Goal: Task Accomplishment & Management: Manage account settings

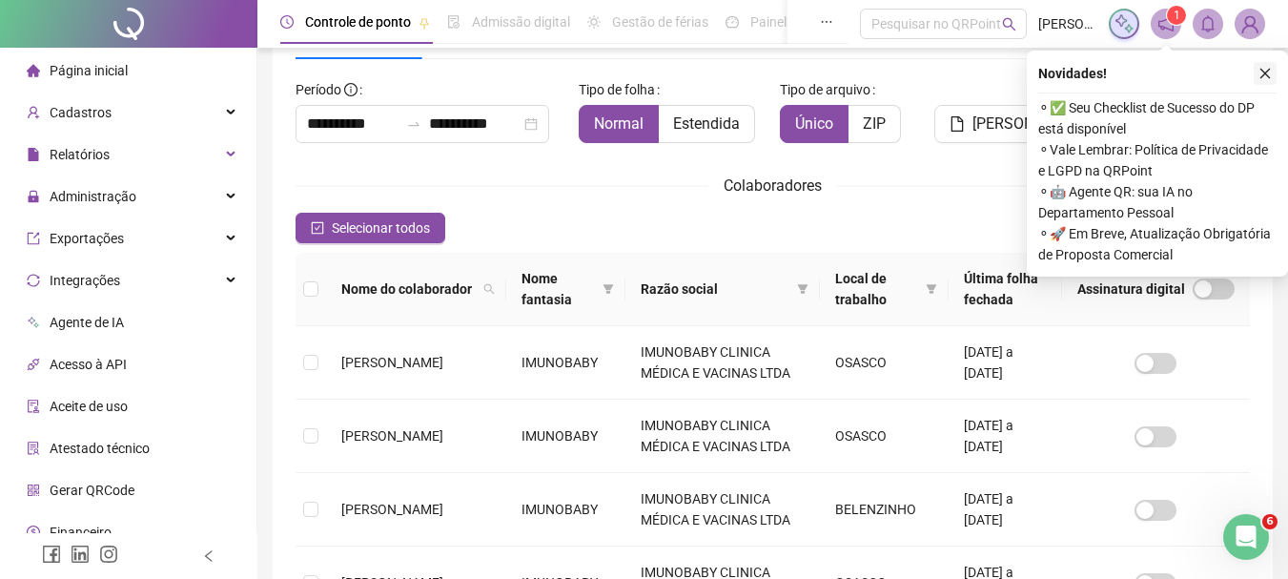
click at [1267, 79] on icon "close" at bounding box center [1265, 73] width 13 height 13
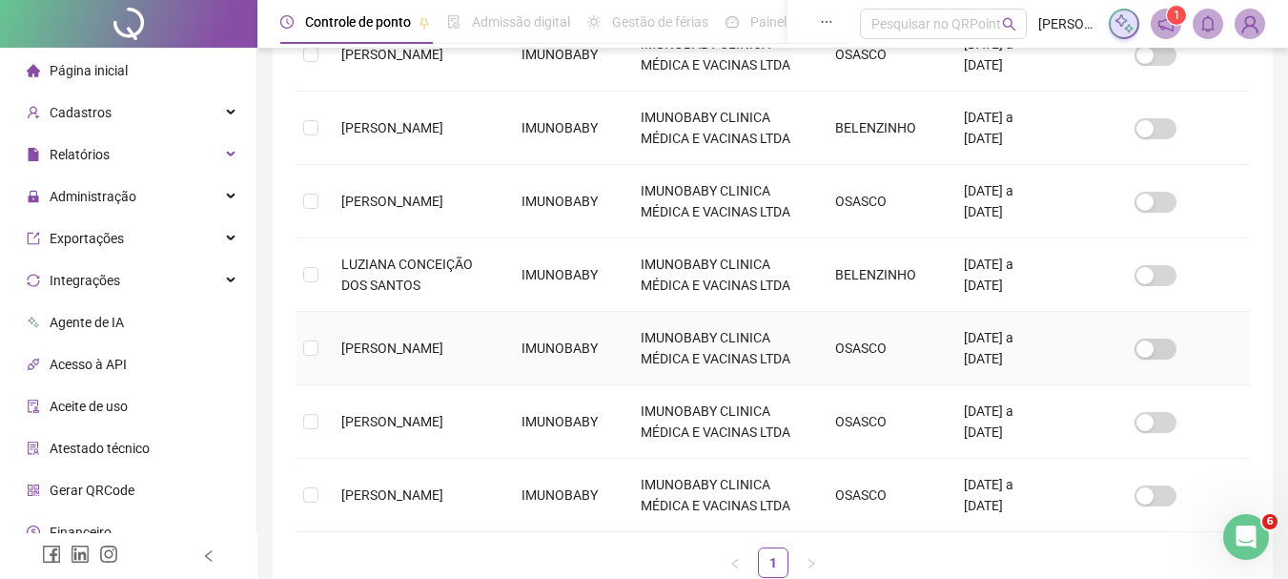
scroll to position [602, 0]
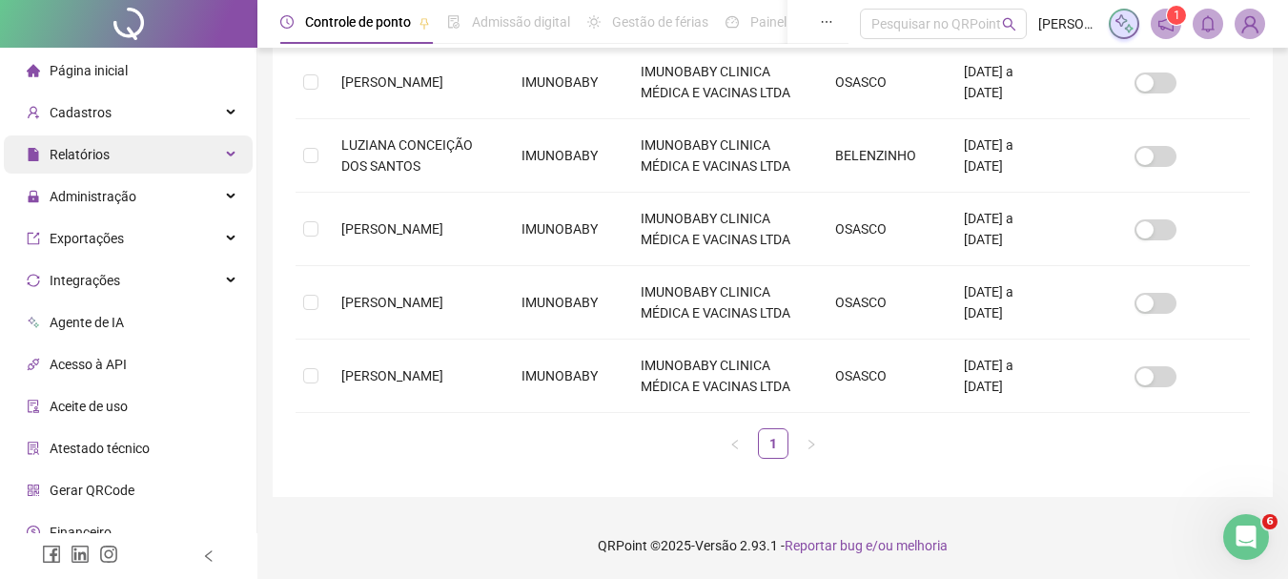
click at [211, 151] on div "Relatórios" at bounding box center [128, 154] width 249 height 38
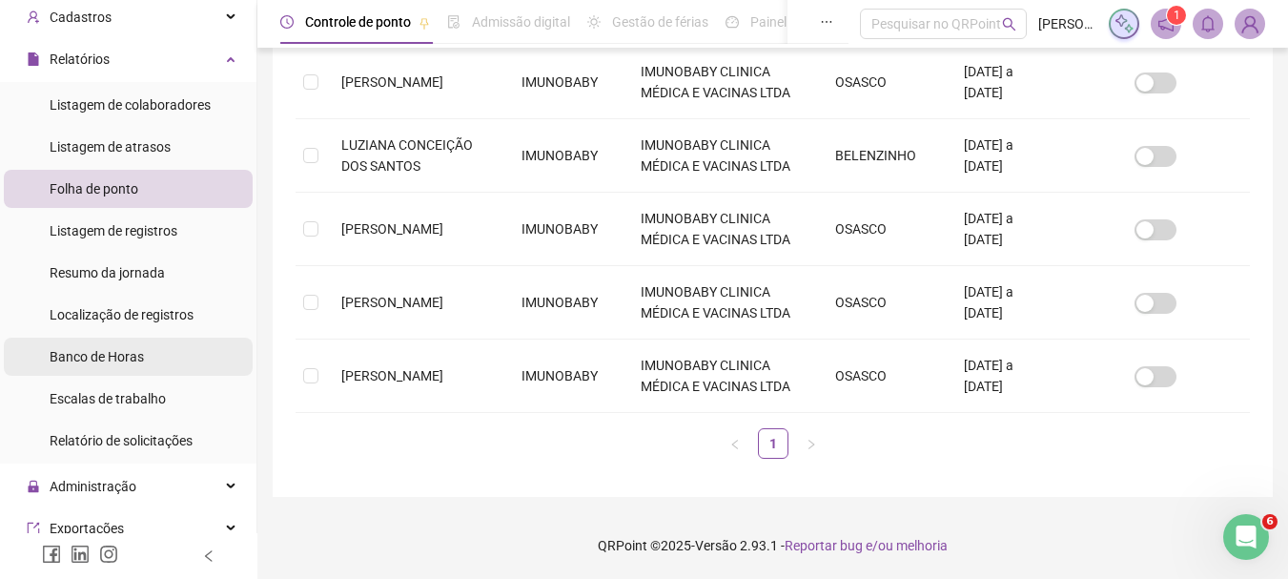
scroll to position [286, 0]
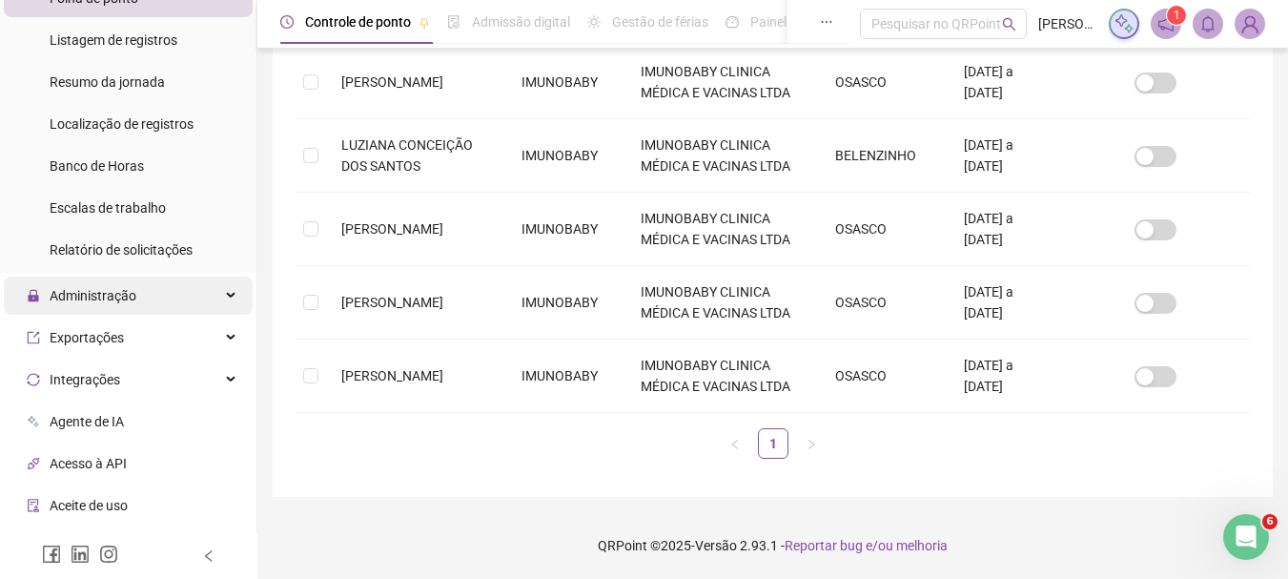
click at [216, 292] on div "Administração" at bounding box center [128, 296] width 249 height 38
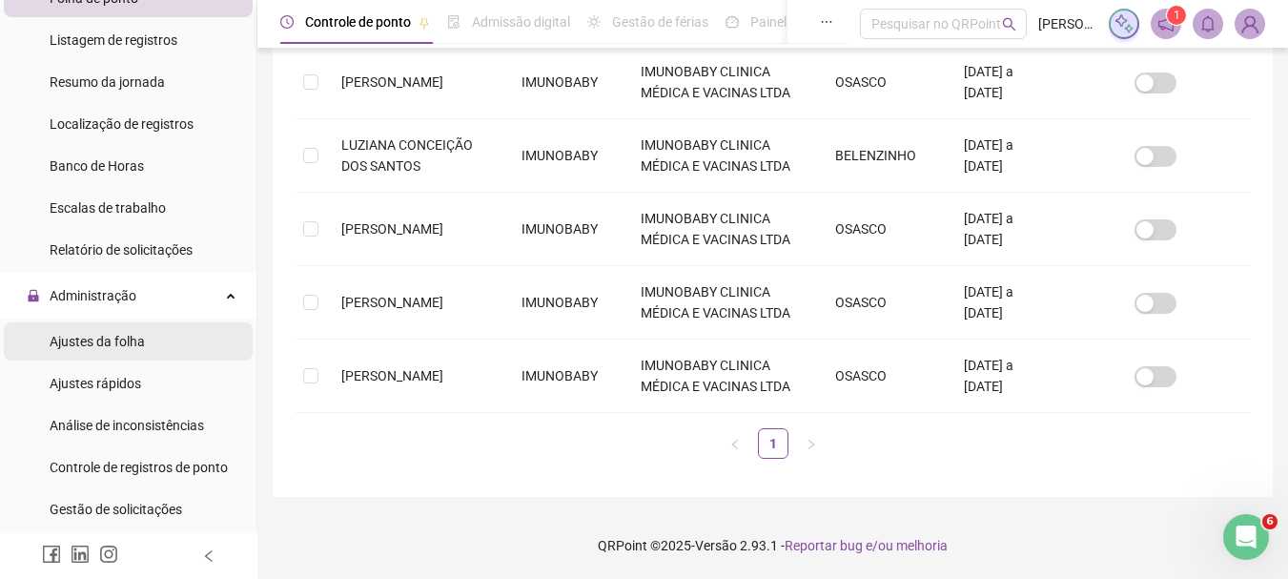
click at [148, 341] on li "Ajustes da folha" at bounding box center [128, 341] width 249 height 38
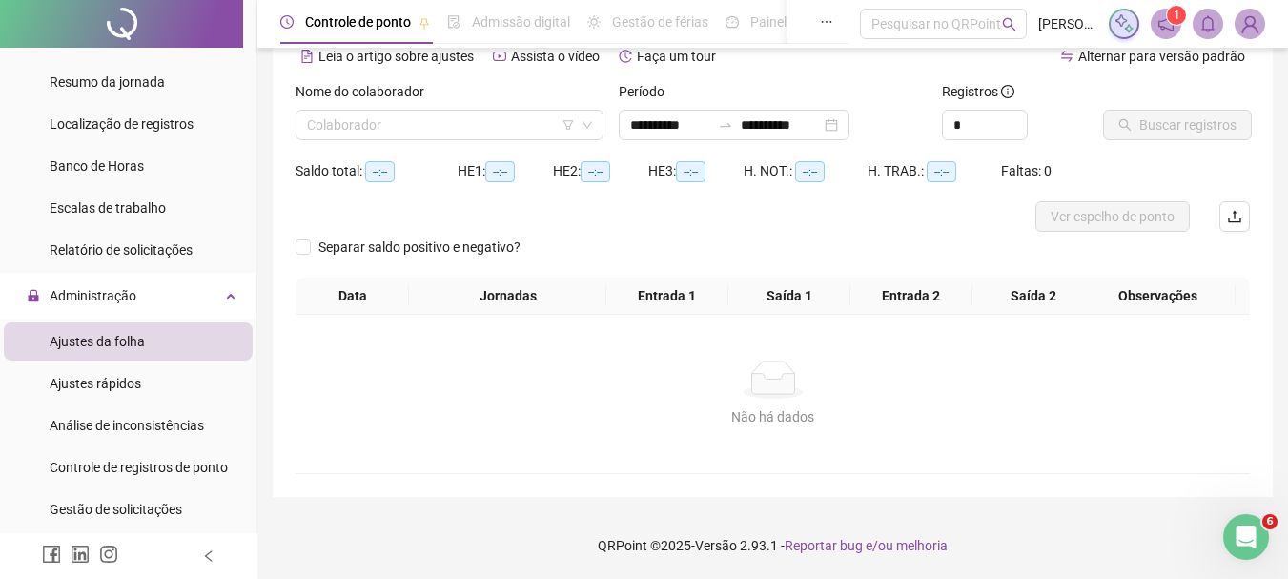
scroll to position [94, 0]
click at [470, 133] on input "search" at bounding box center [441, 125] width 268 height 29
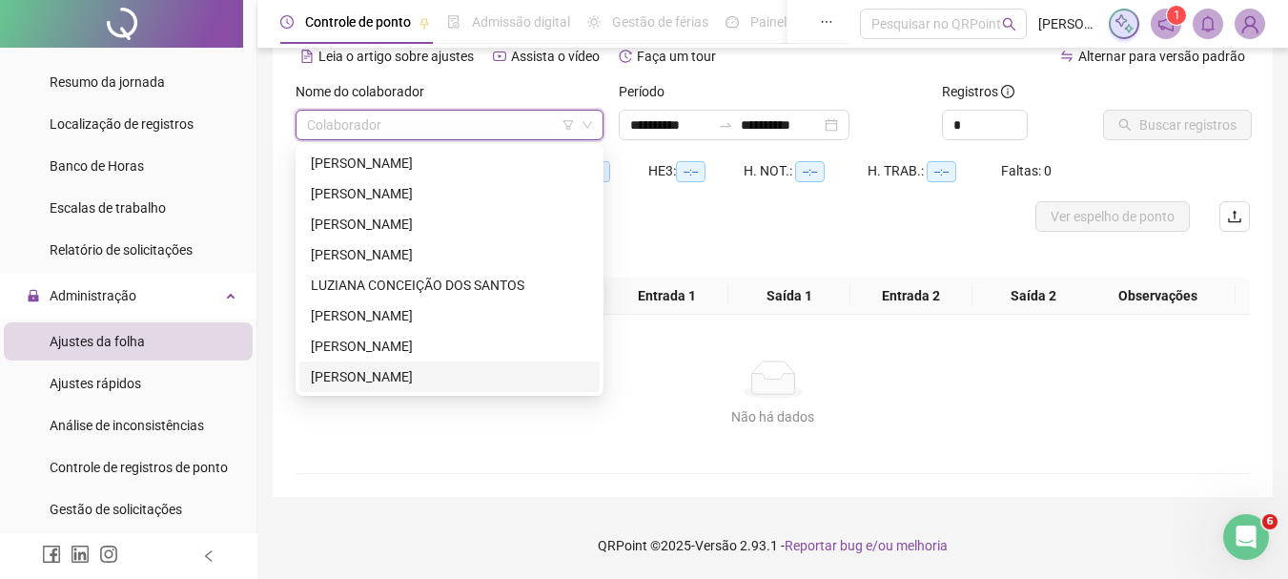
click at [452, 374] on div "[PERSON_NAME]" at bounding box center [449, 376] width 277 height 21
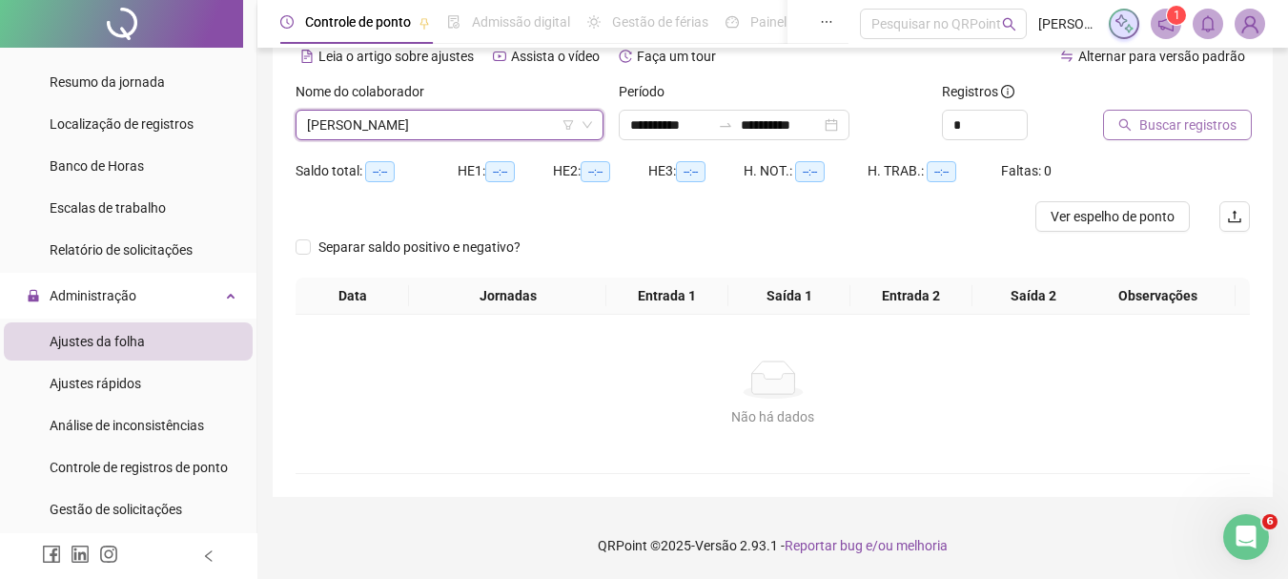
click at [1181, 120] on span "Buscar registros" at bounding box center [1188, 124] width 97 height 21
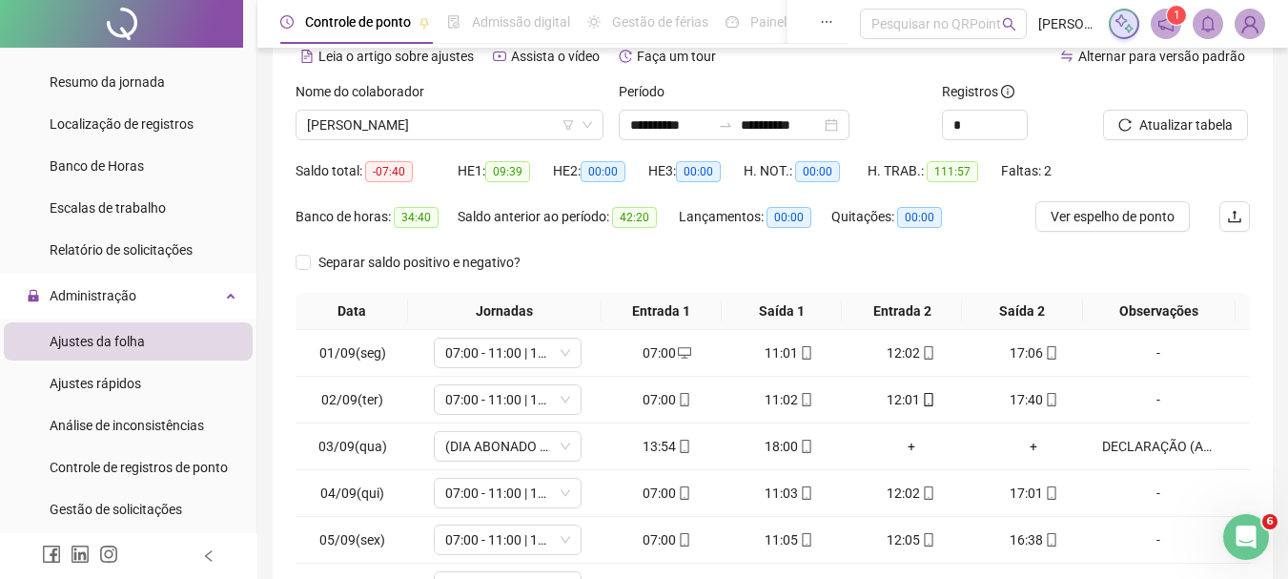
scroll to position [331, 0]
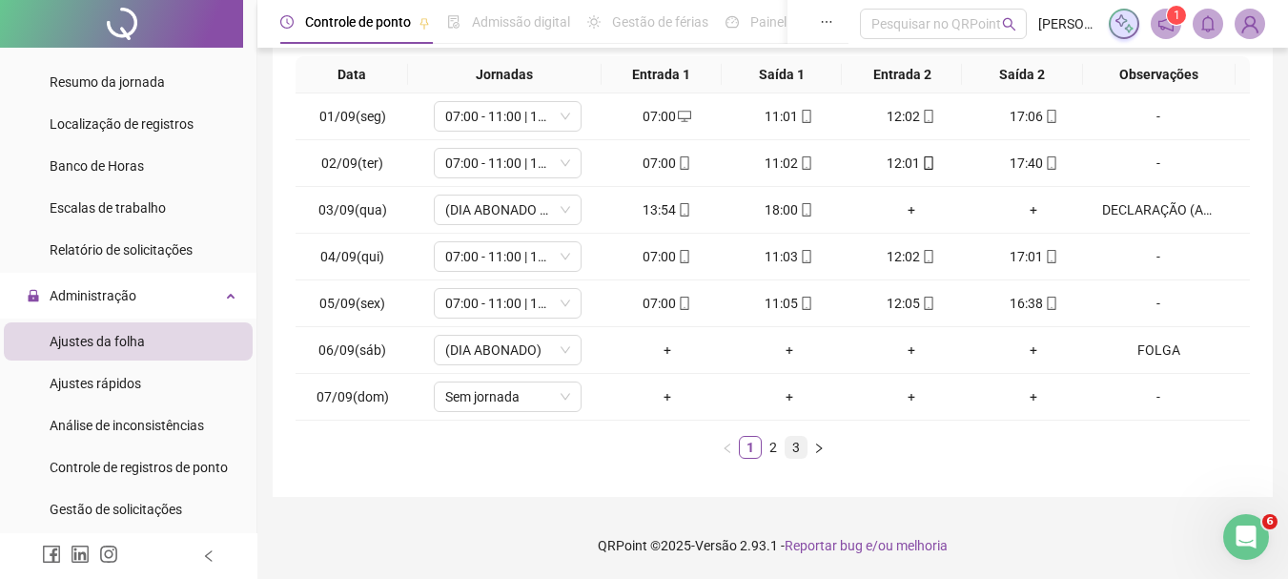
click at [791, 442] on link "3" at bounding box center [796, 447] width 21 height 21
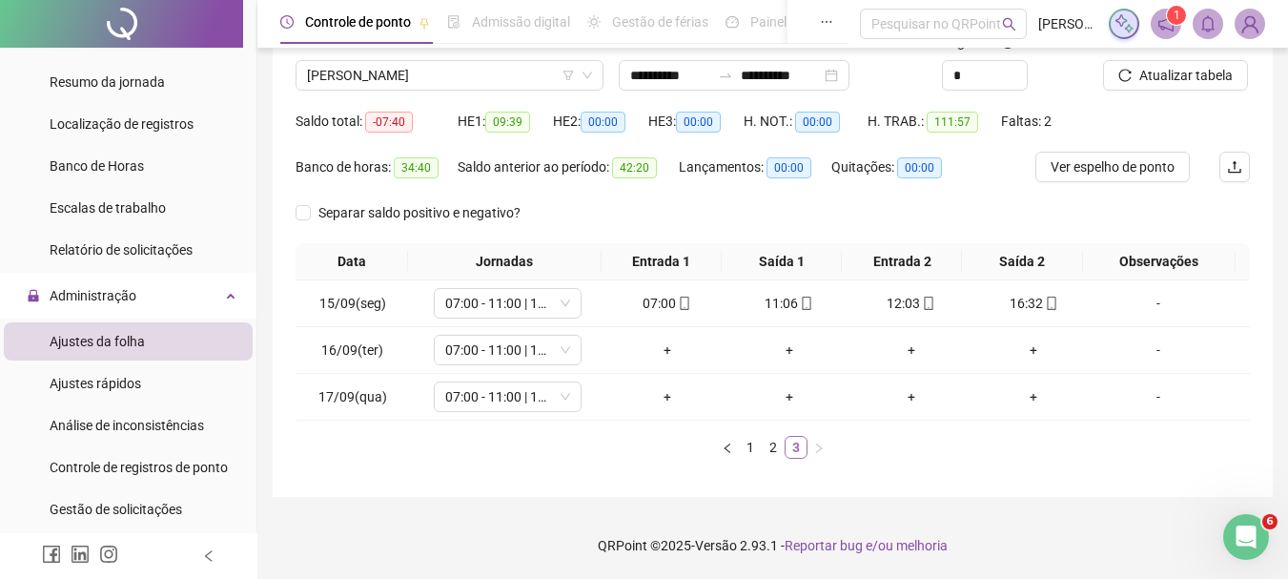
scroll to position [144, 0]
click at [775, 442] on link "2" at bounding box center [773, 447] width 21 height 21
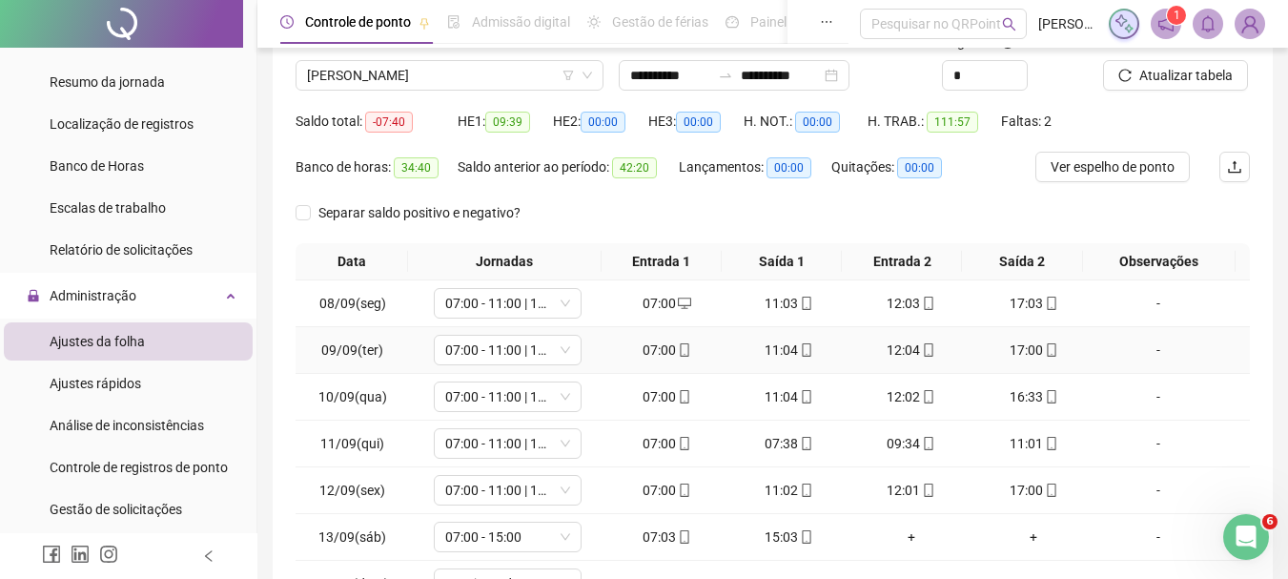
scroll to position [331, 0]
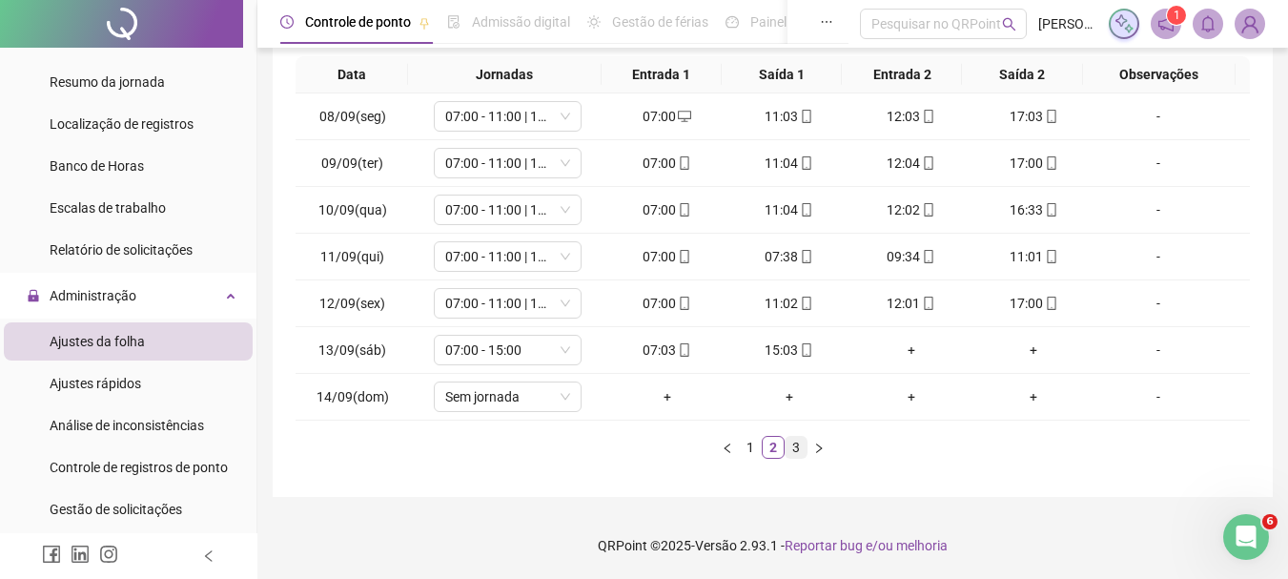
click at [798, 444] on link "3" at bounding box center [796, 447] width 21 height 21
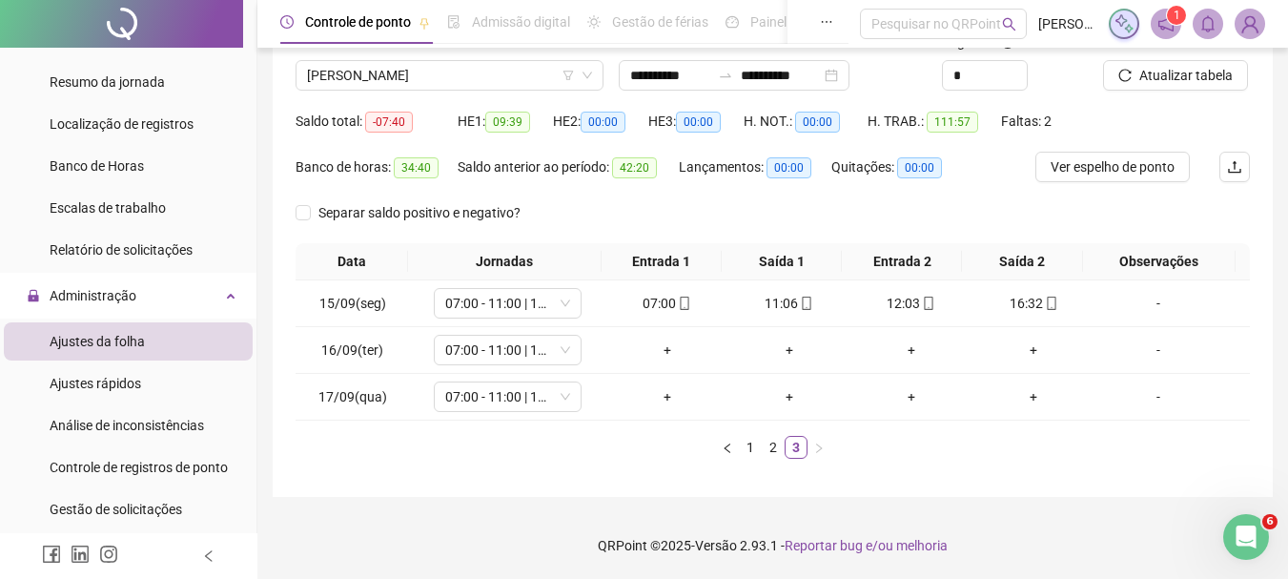
scroll to position [144, 0]
click at [773, 441] on link "2" at bounding box center [773, 447] width 21 height 21
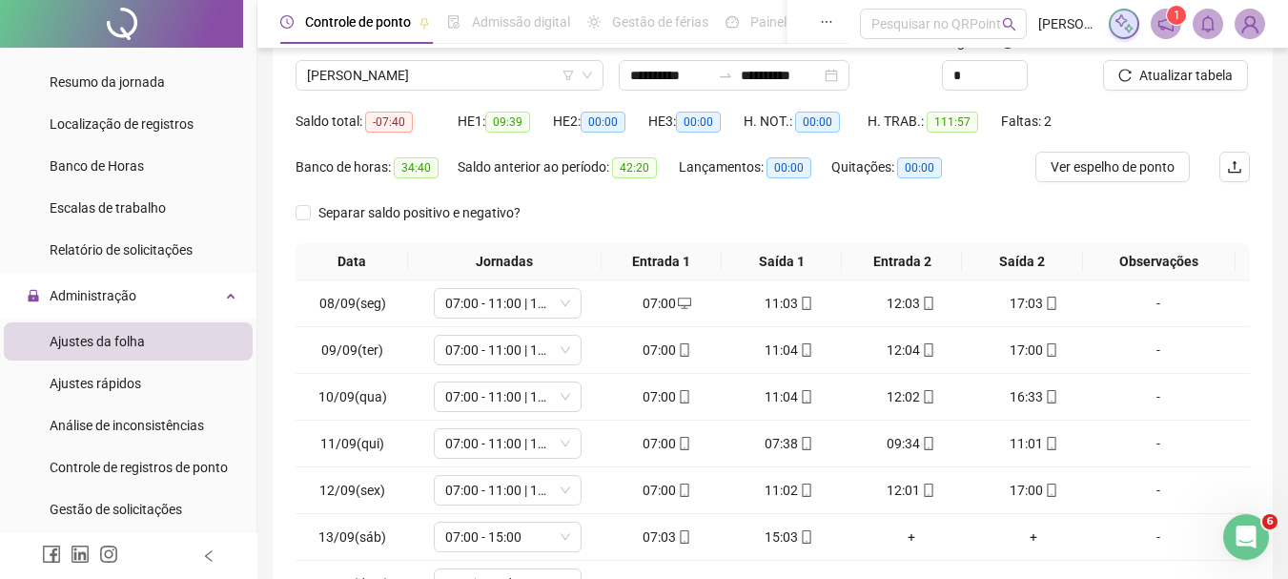
scroll to position [331, 0]
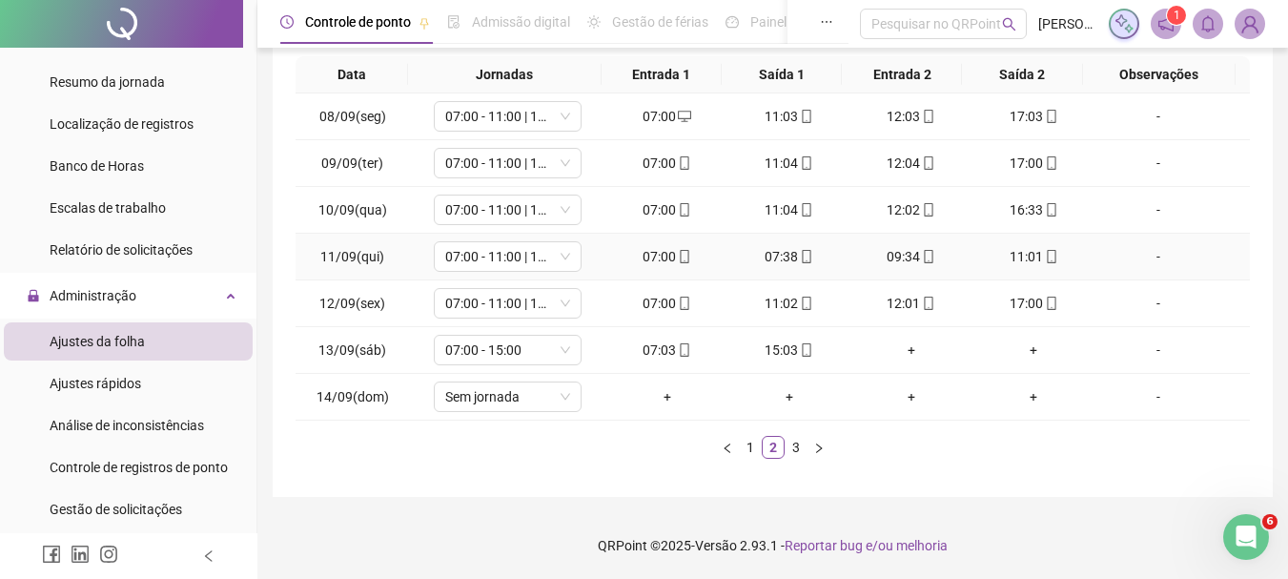
click at [1145, 255] on div "-" at bounding box center [1158, 256] width 113 height 21
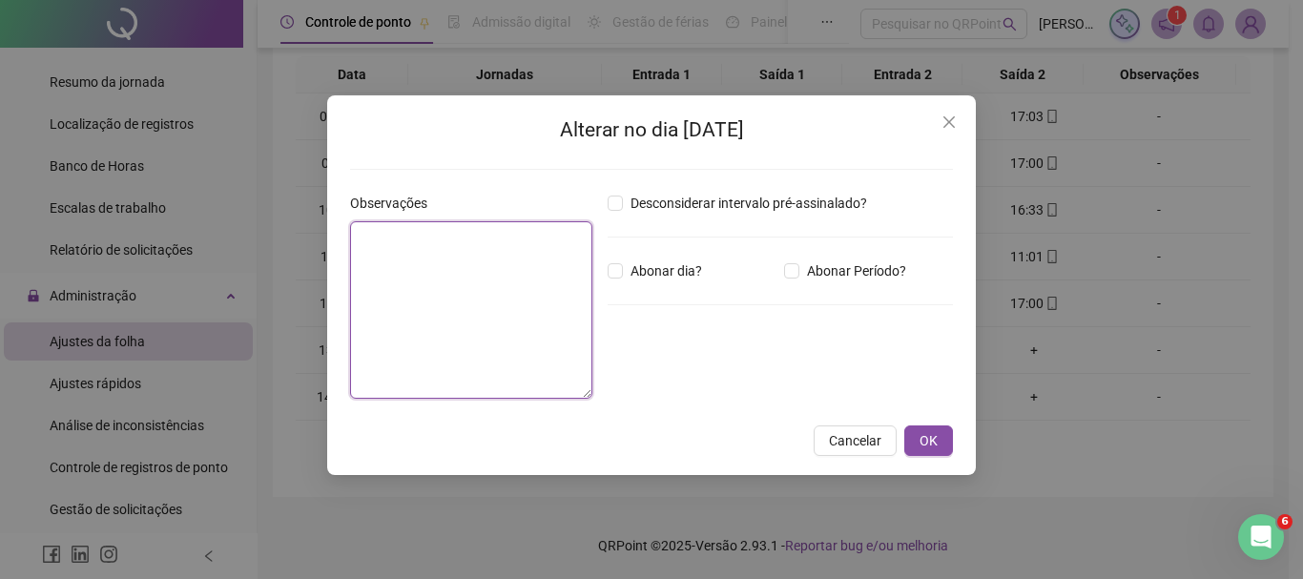
click at [508, 255] on textarea at bounding box center [471, 309] width 242 height 177
type textarea "*"
type textarea "**********"
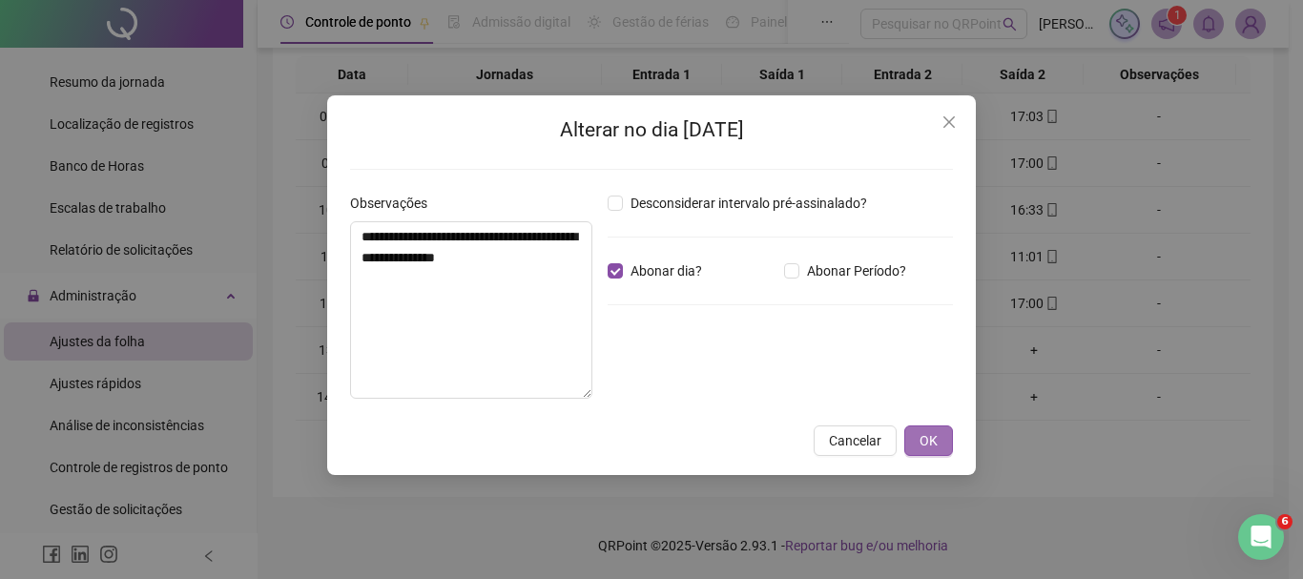
click at [925, 444] on span "OK" at bounding box center [928, 440] width 18 height 21
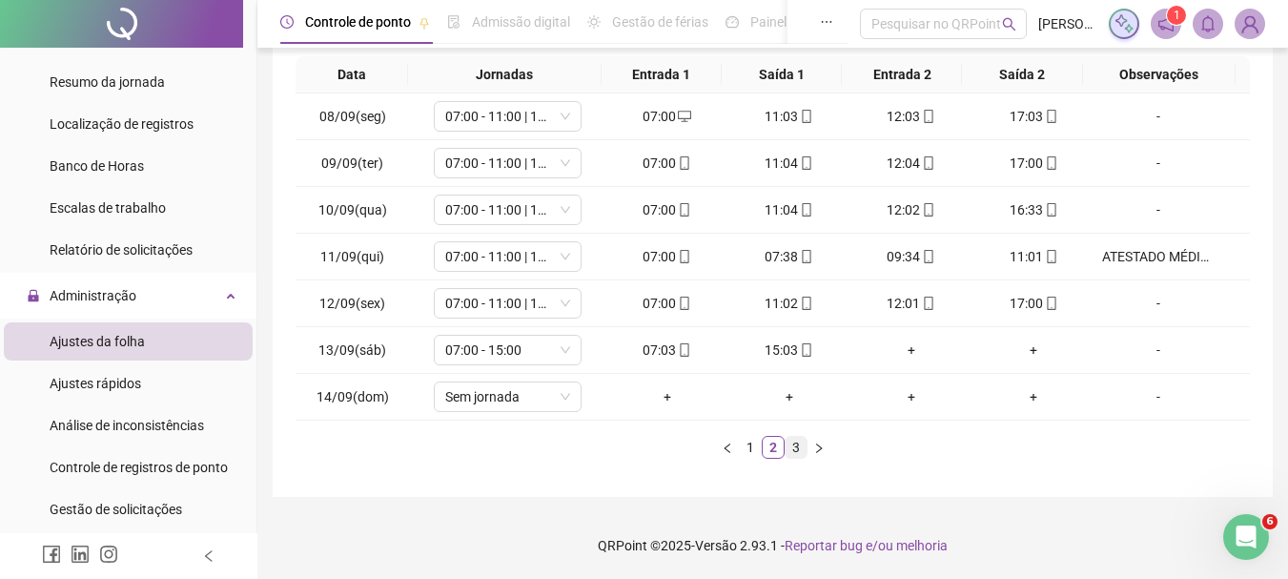
click at [797, 445] on link "3" at bounding box center [796, 447] width 21 height 21
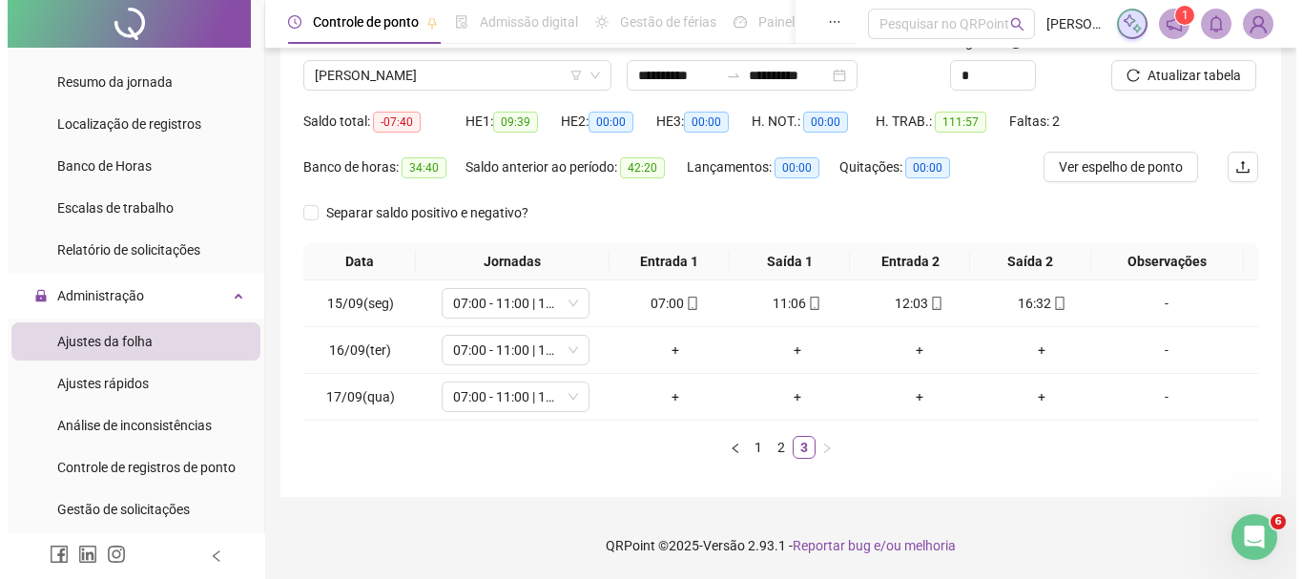
scroll to position [144, 0]
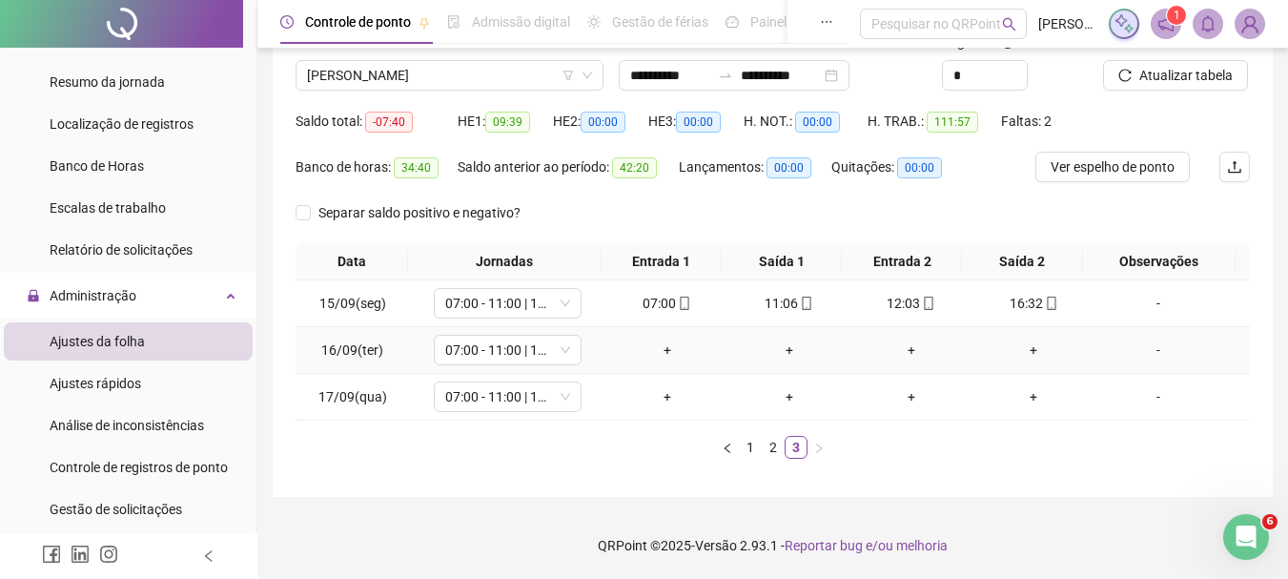
click at [1148, 351] on div "-" at bounding box center [1158, 349] width 113 height 21
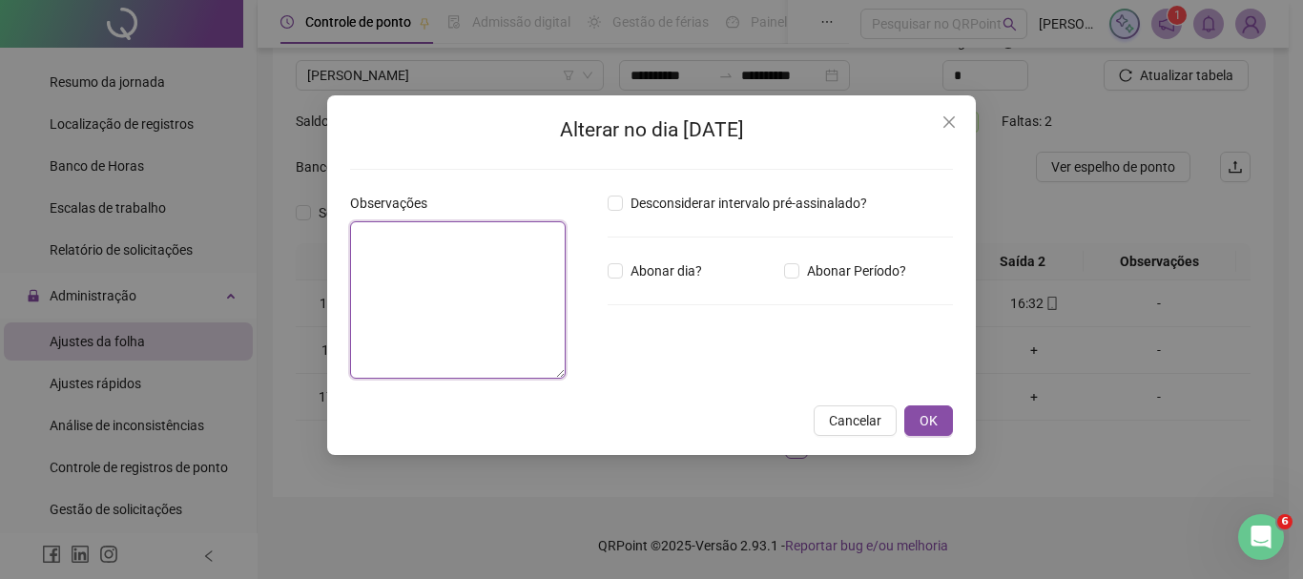
click at [521, 259] on textarea at bounding box center [458, 299] width 216 height 157
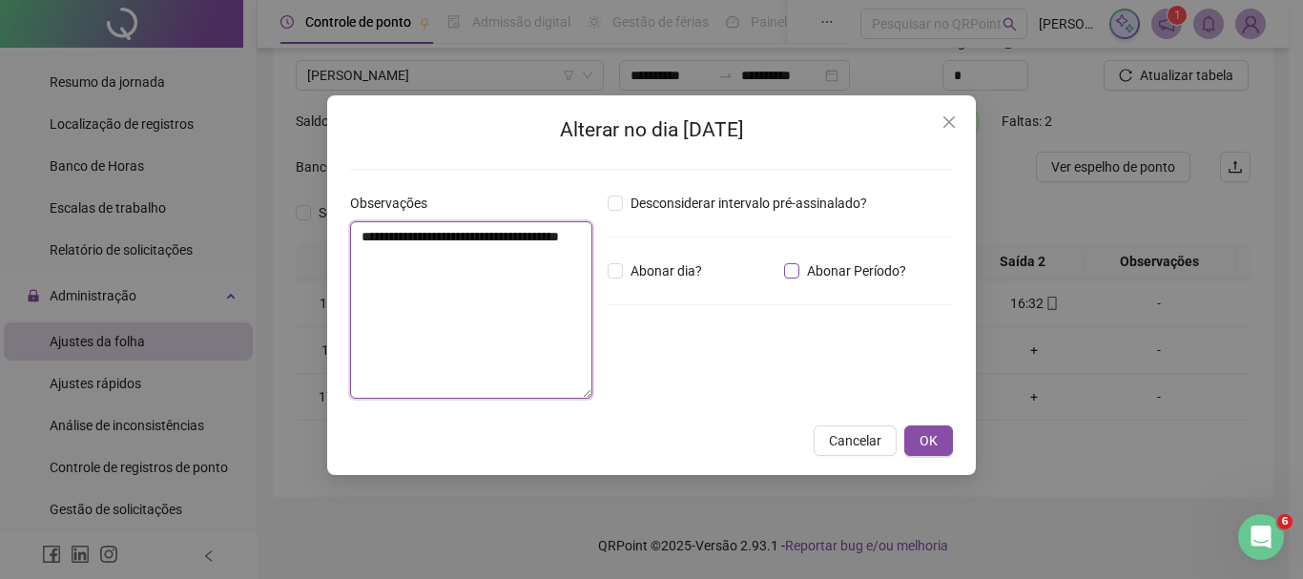
type textarea "**********"
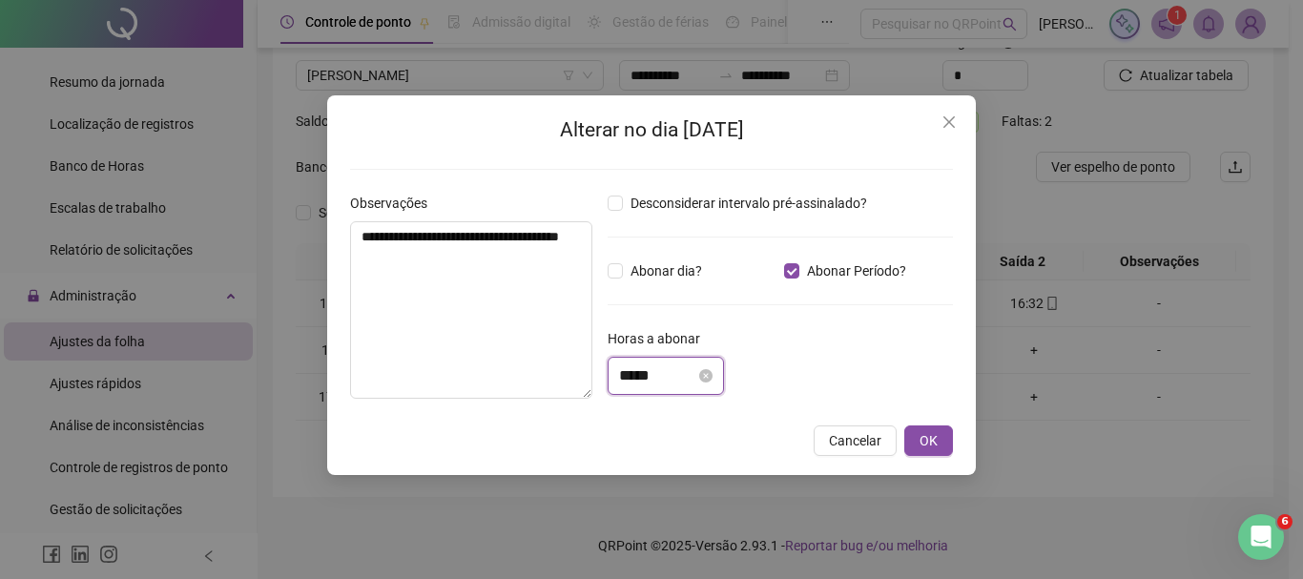
click at [665, 377] on input "*****" at bounding box center [657, 375] width 76 height 23
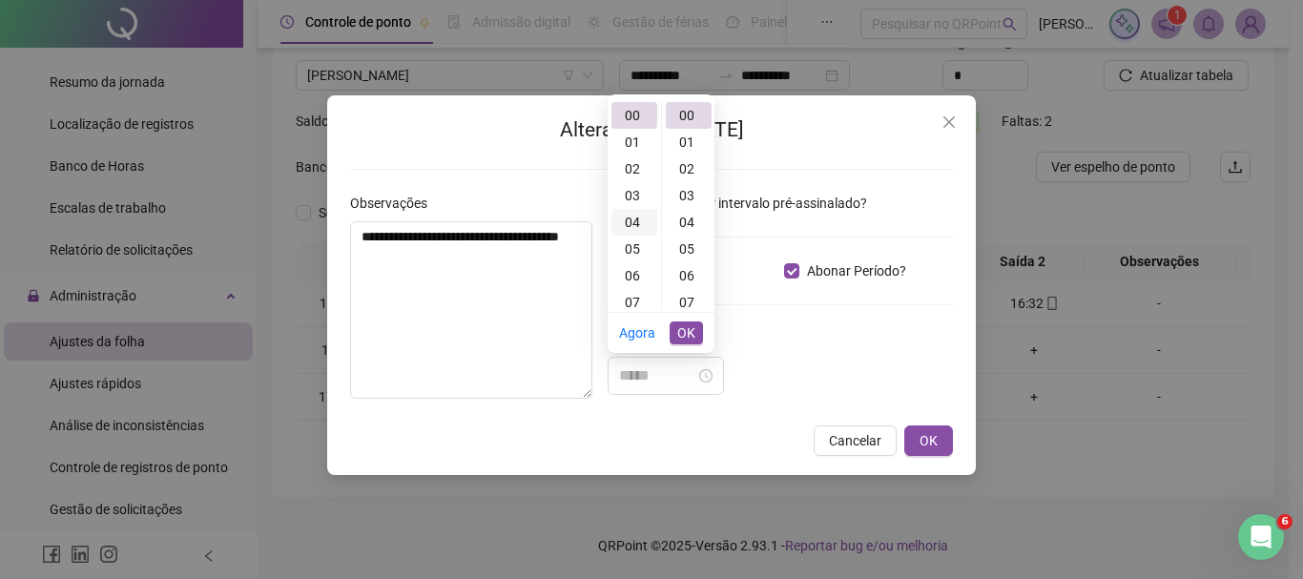
click at [638, 220] on div "04" at bounding box center [634, 222] width 46 height 27
click at [691, 251] on div "30" at bounding box center [689, 249] width 46 height 27
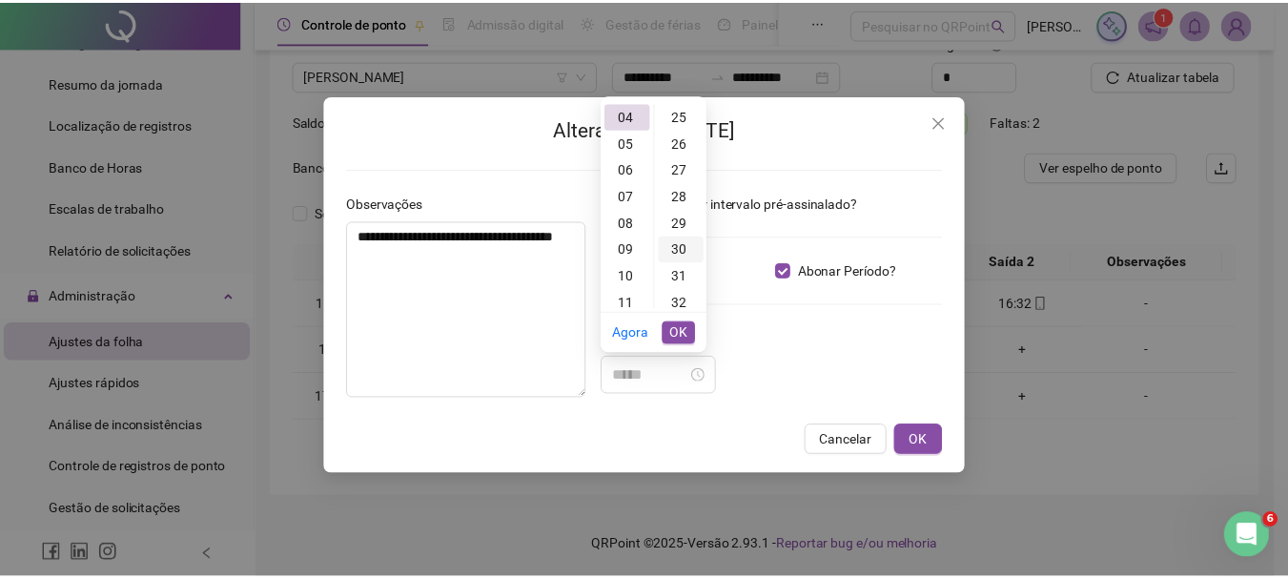
scroll to position [801, 0]
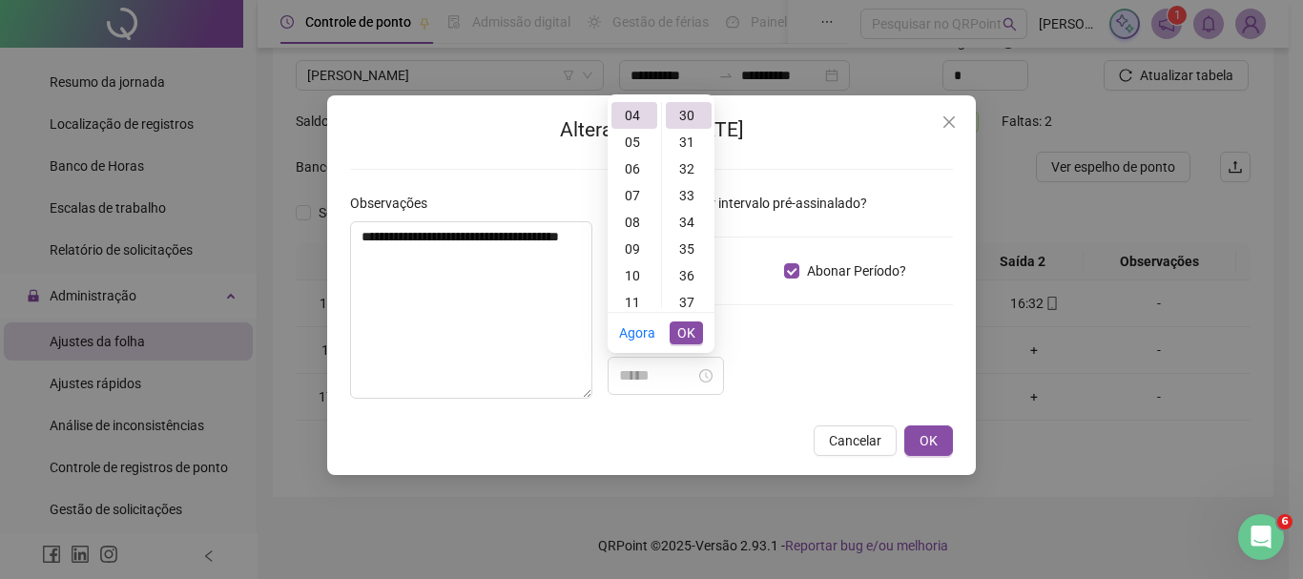
type input "*****"
click at [680, 337] on span "OK" at bounding box center [686, 332] width 18 height 21
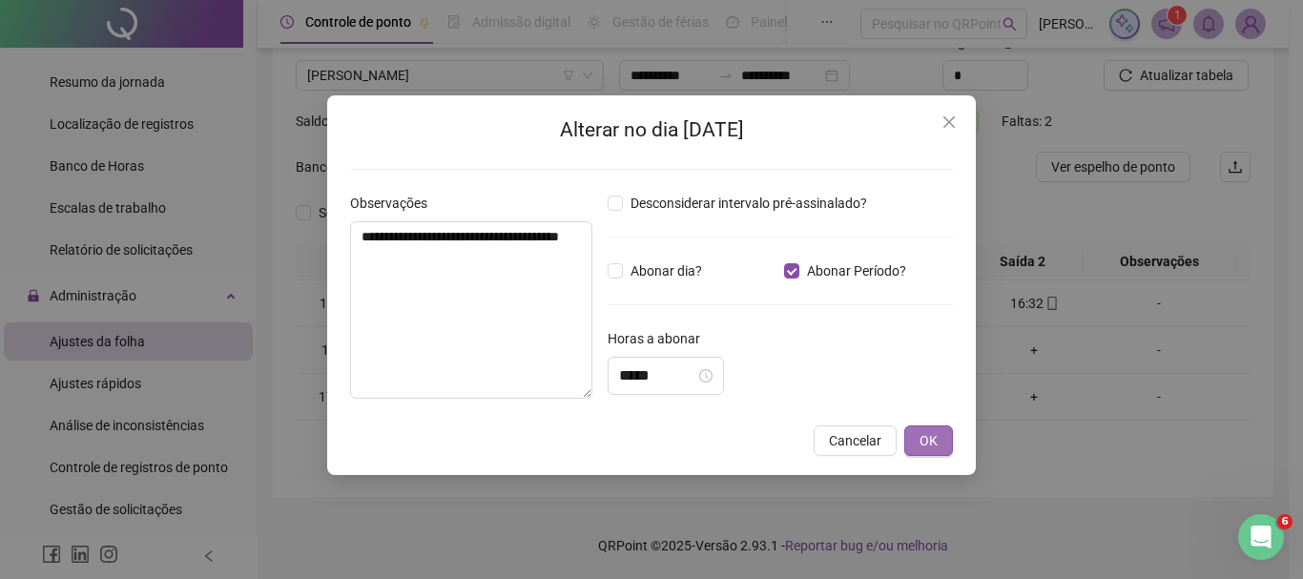
click at [932, 447] on span "OK" at bounding box center [928, 440] width 18 height 21
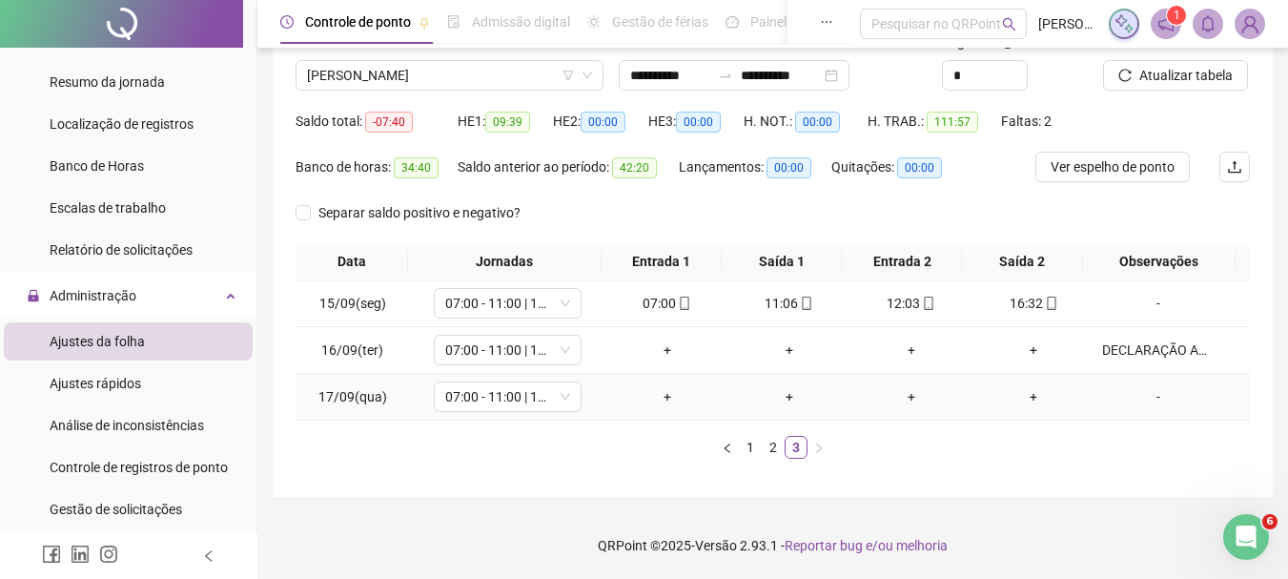
click at [1146, 393] on div "-" at bounding box center [1158, 396] width 113 height 21
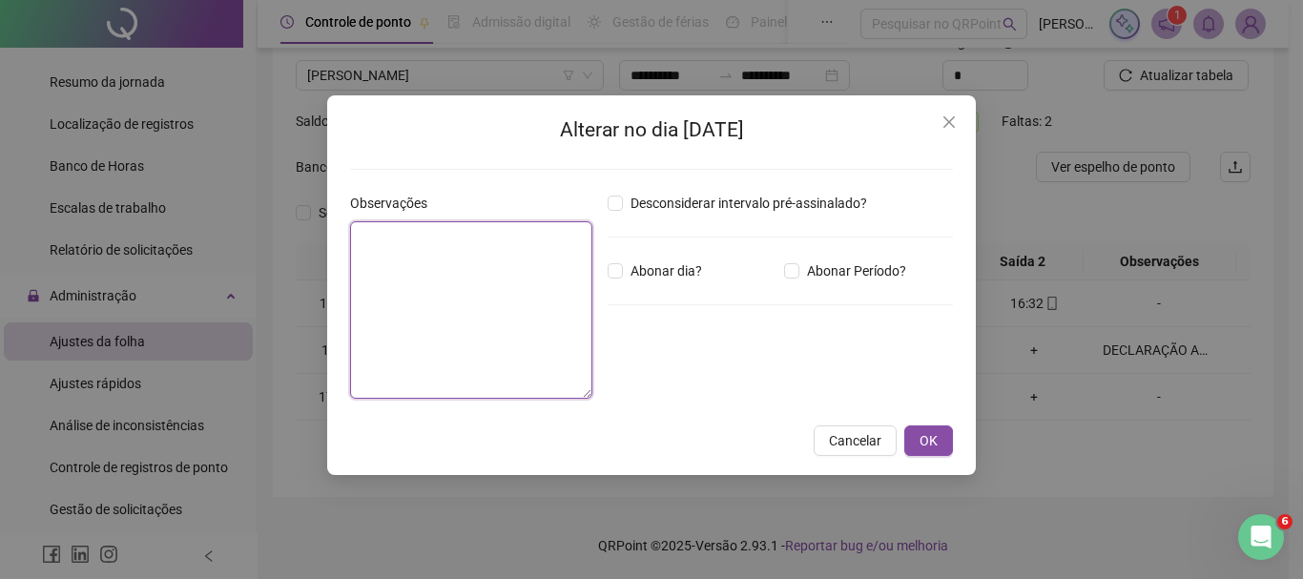
click at [524, 284] on textarea at bounding box center [471, 309] width 242 height 177
type textarea "*"
type textarea "*****"
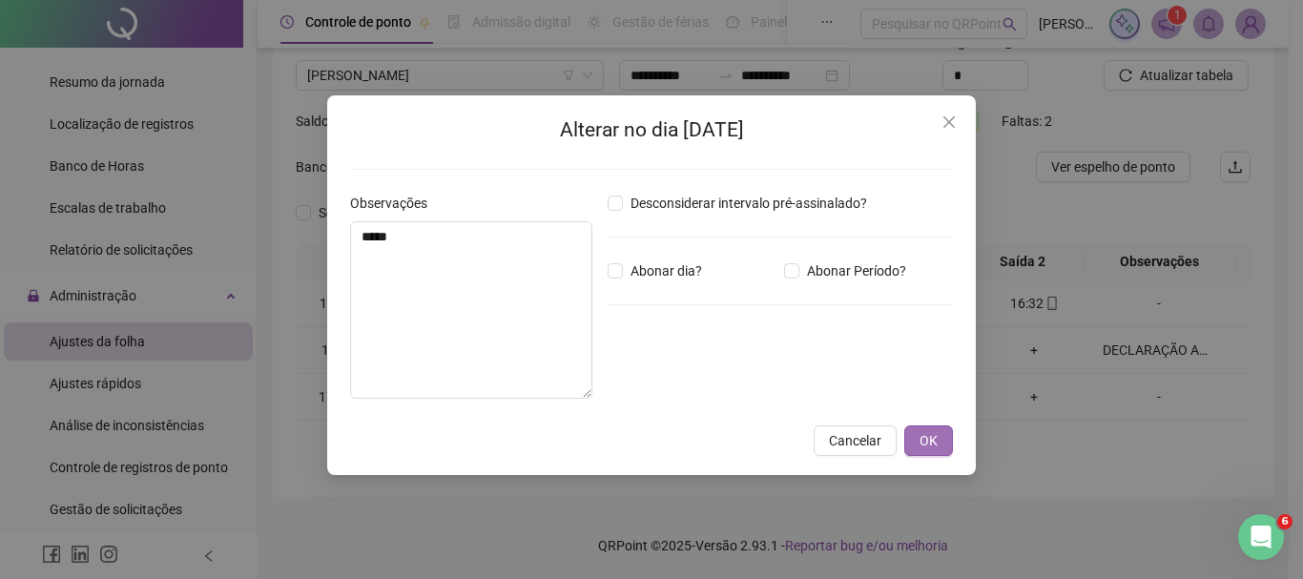
click at [930, 444] on span "OK" at bounding box center [928, 440] width 18 height 21
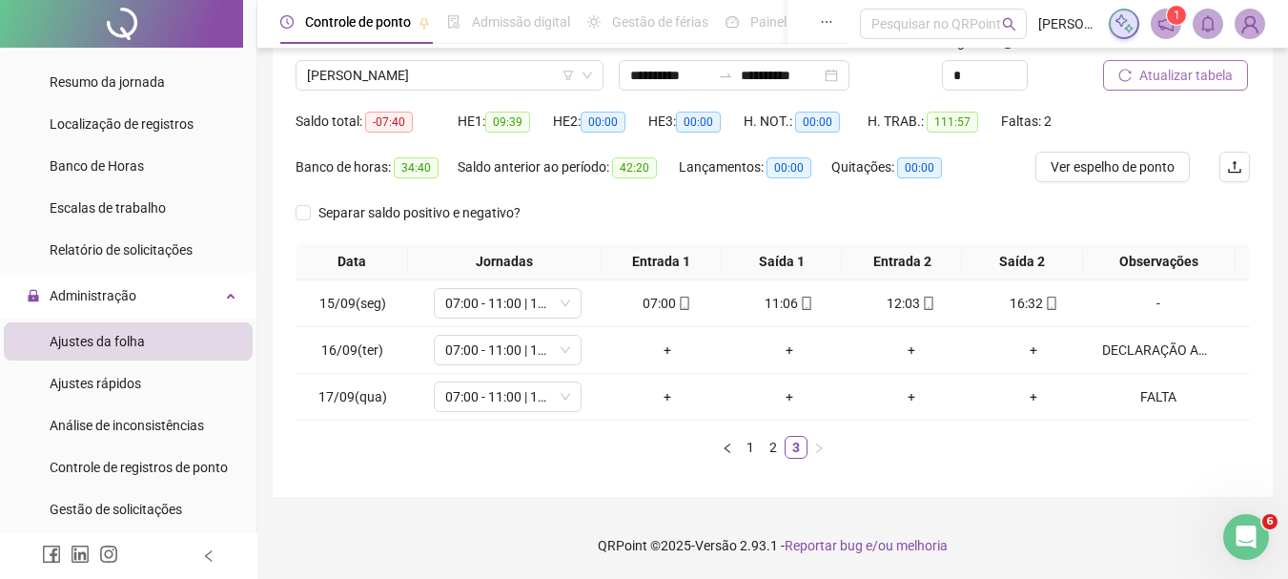
click at [1160, 72] on span "Atualizar tabela" at bounding box center [1186, 75] width 93 height 21
click at [1156, 402] on div "FALTA" at bounding box center [1158, 396] width 113 height 21
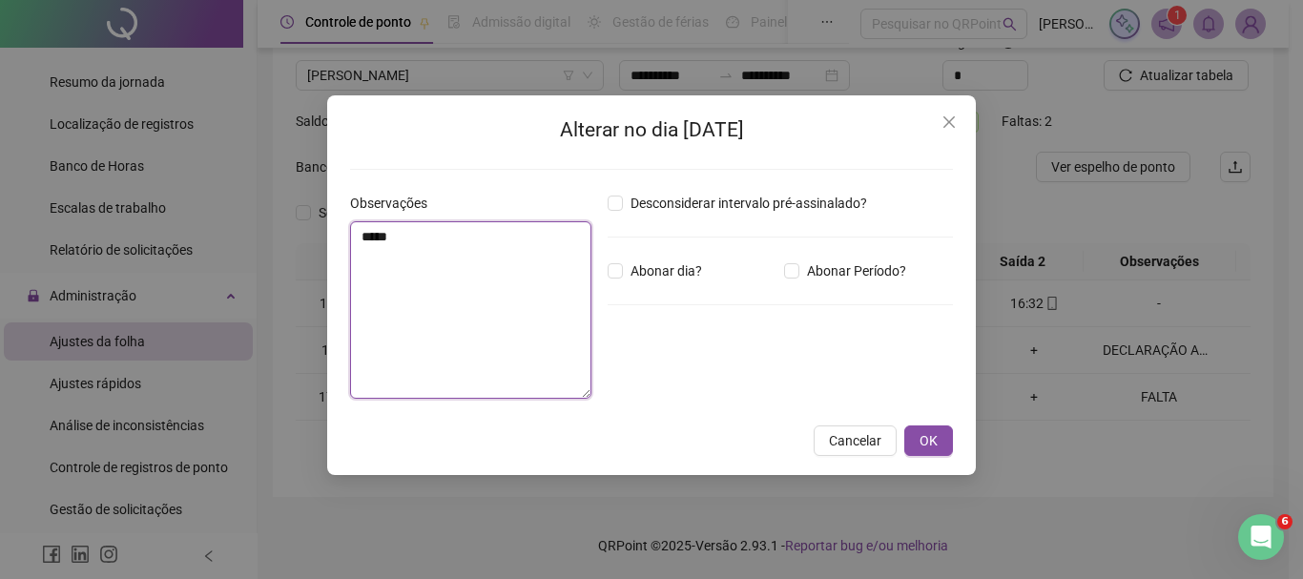
click at [486, 241] on textarea "*****" at bounding box center [470, 309] width 241 height 177
type textarea "******"
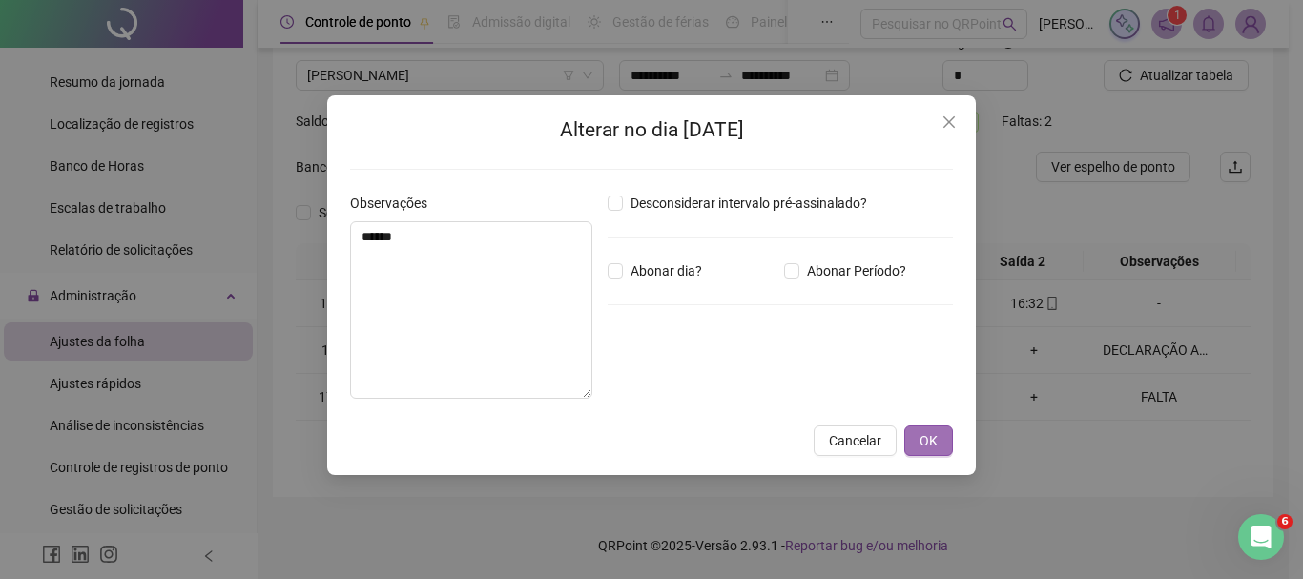
click at [935, 442] on span "OK" at bounding box center [928, 440] width 18 height 21
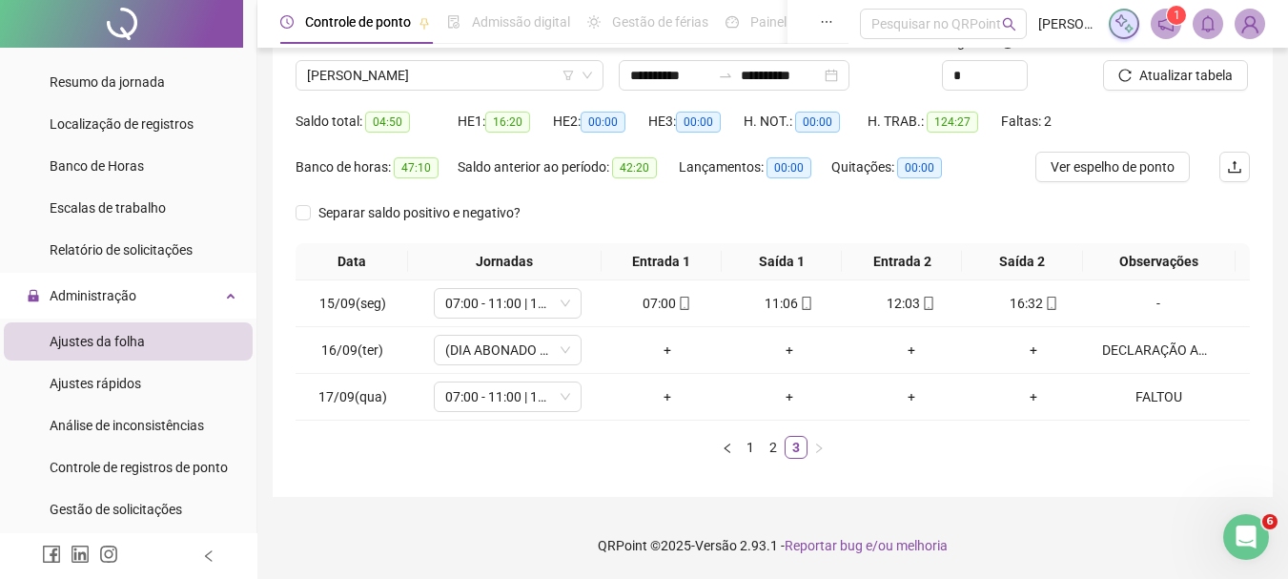
scroll to position [0, 0]
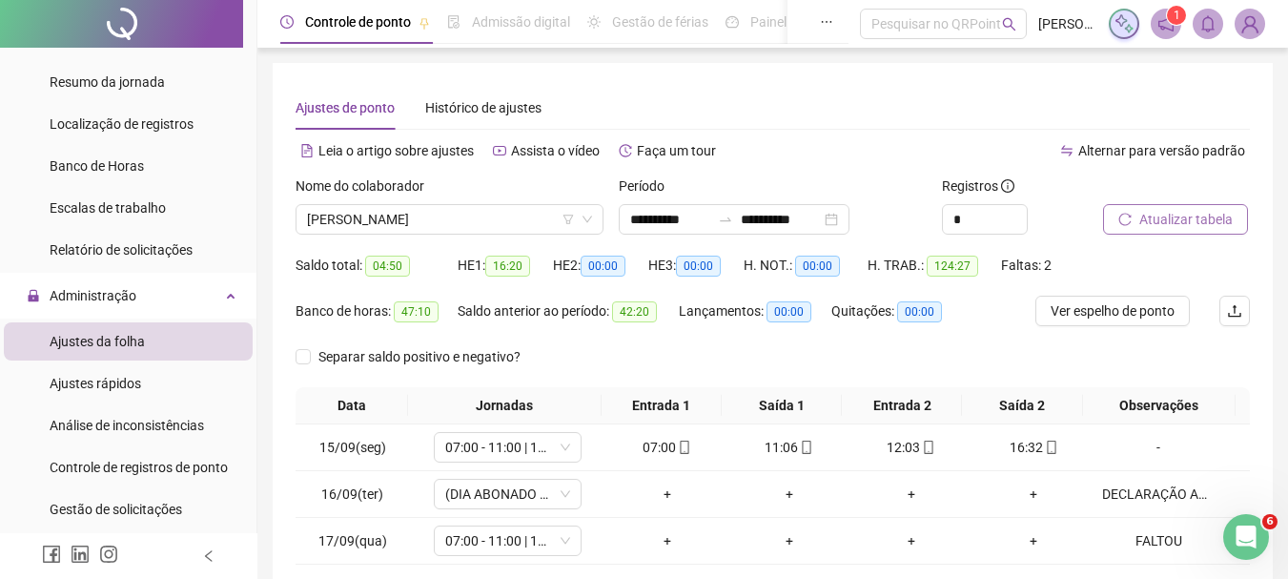
click at [1172, 219] on span "Atualizar tabela" at bounding box center [1186, 219] width 93 height 21
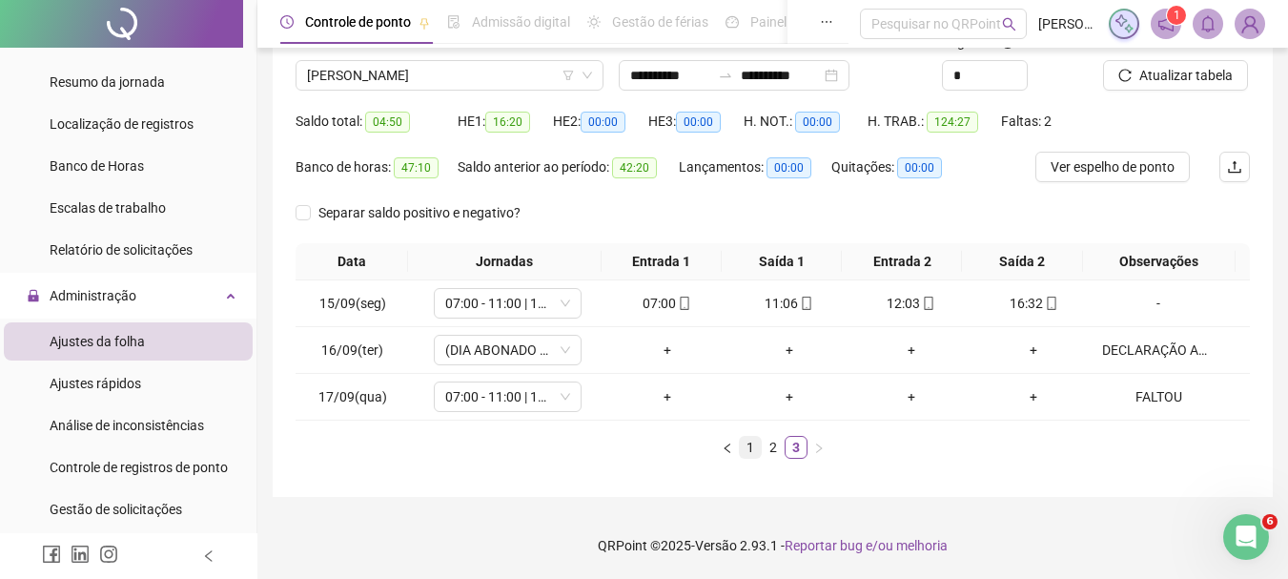
click at [753, 442] on link "1" at bounding box center [750, 447] width 21 height 21
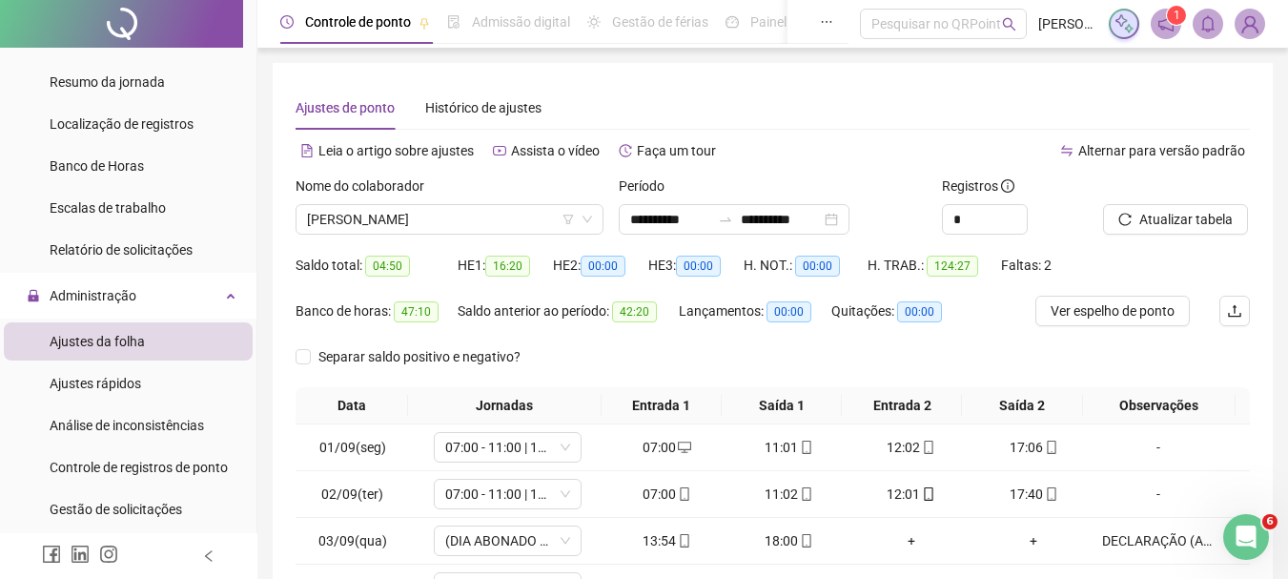
scroll to position [331, 0]
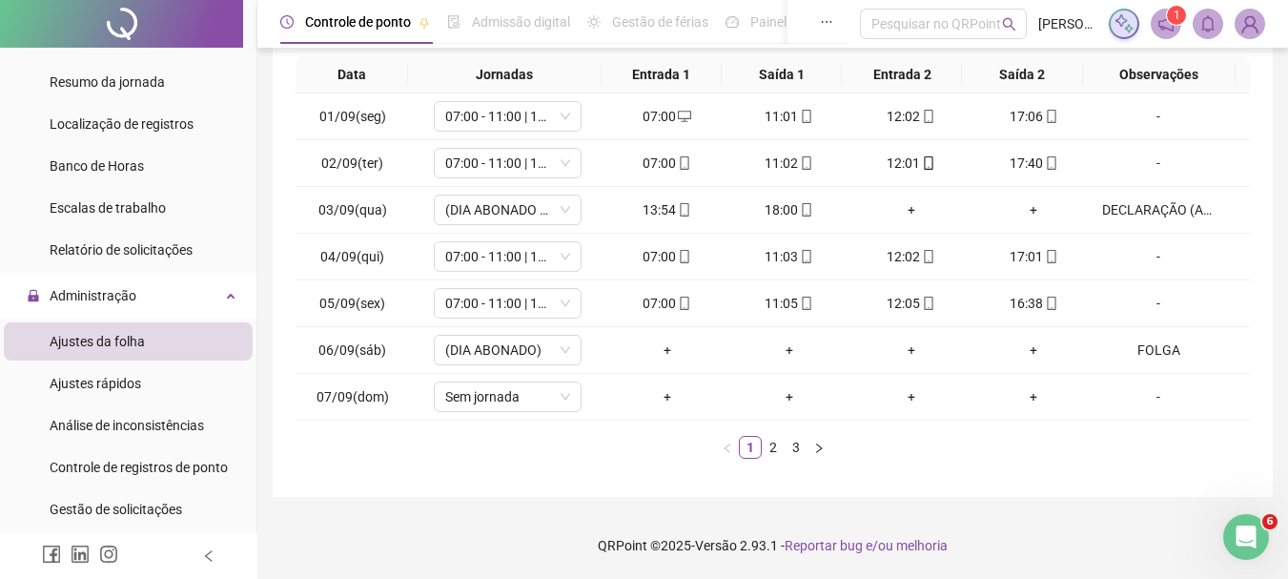
drag, startPoint x: 794, startPoint y: 445, endPoint x: 800, endPoint y: 428, distance: 18.1
click at [793, 445] on link "3" at bounding box center [796, 447] width 21 height 21
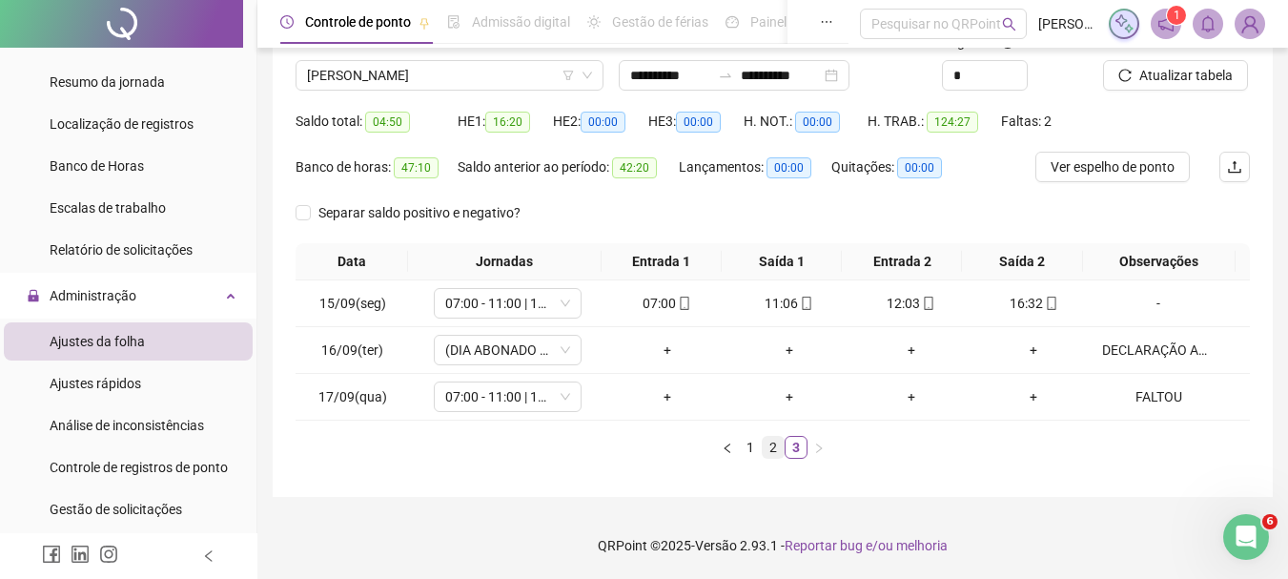
click at [771, 442] on link "2" at bounding box center [773, 447] width 21 height 21
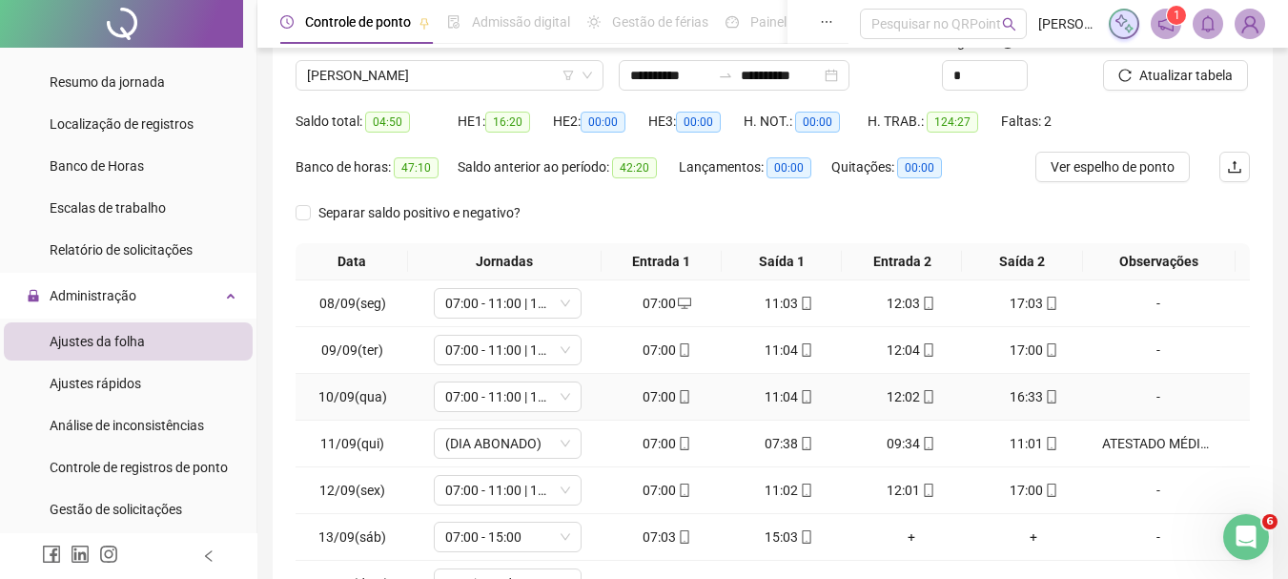
scroll to position [239, 0]
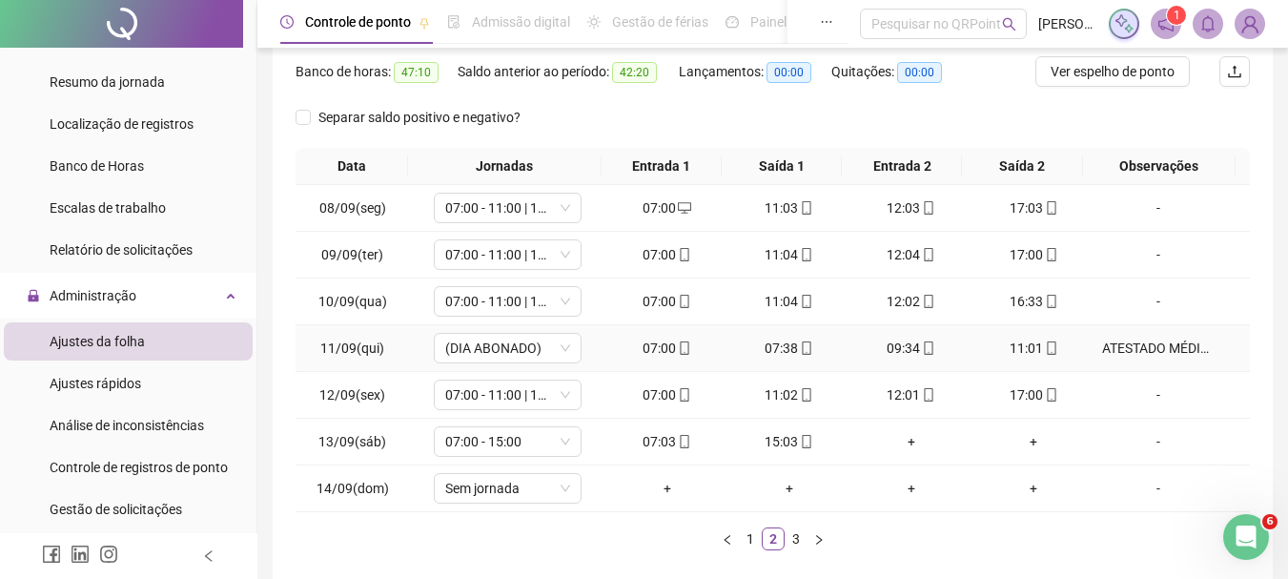
click at [1126, 353] on div "ATESTADO MÉDICO - ACOMPANHANTE DE [PERSON_NAME] (REPOUSO DE 3 DIAS)" at bounding box center [1158, 348] width 113 height 21
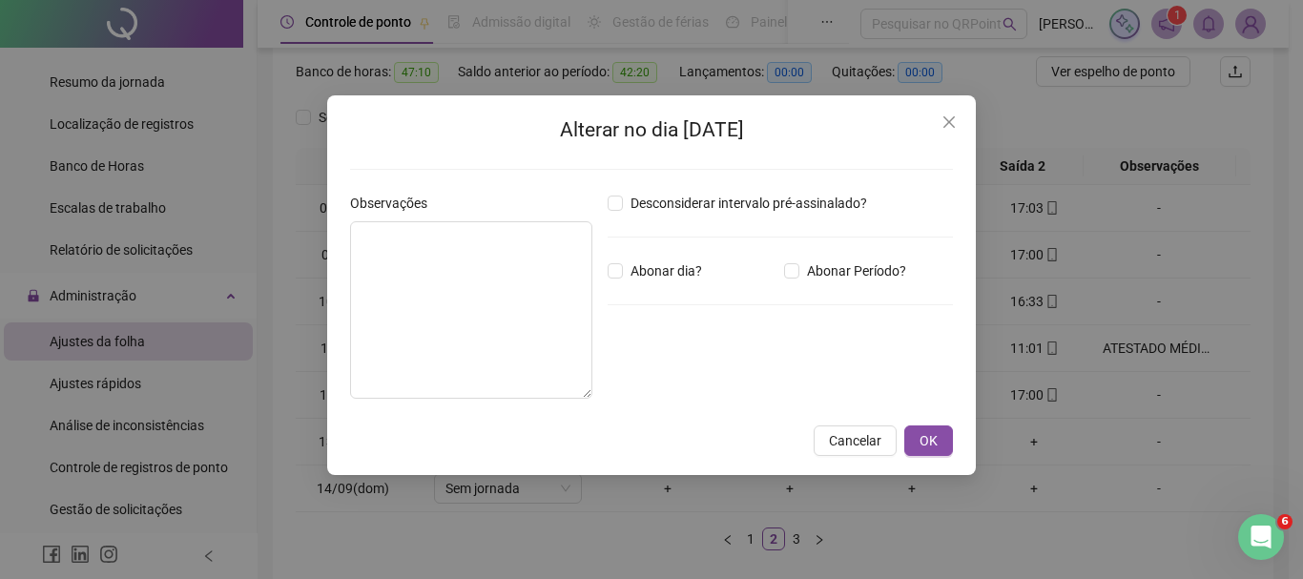
type textarea "**********"
click at [930, 443] on span "OK" at bounding box center [928, 440] width 18 height 21
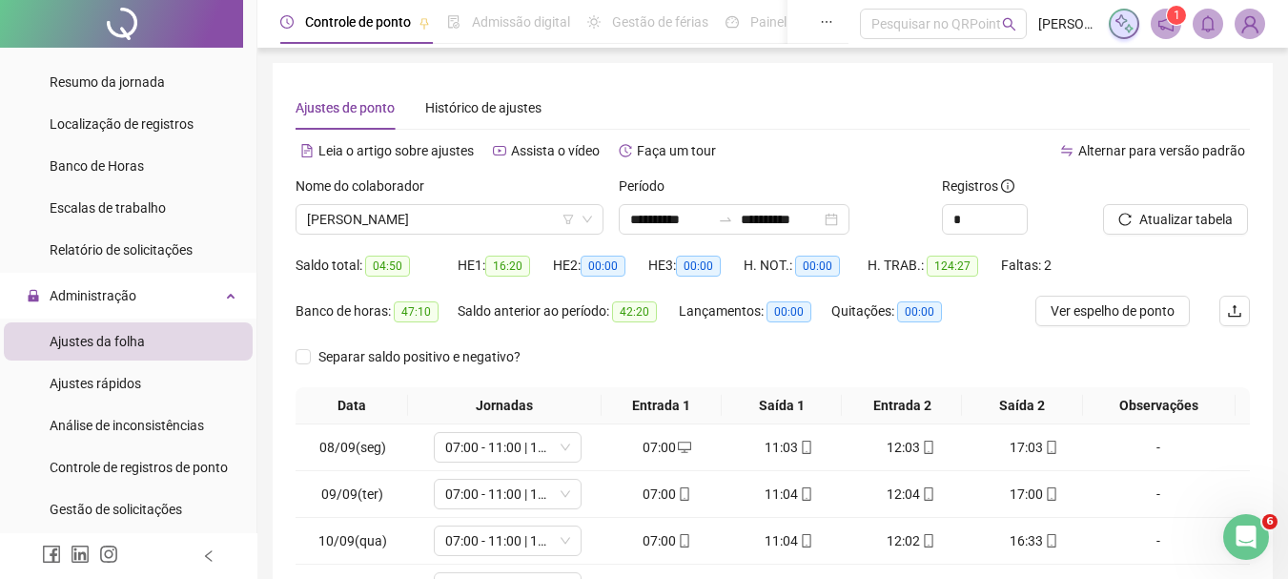
scroll to position [331, 0]
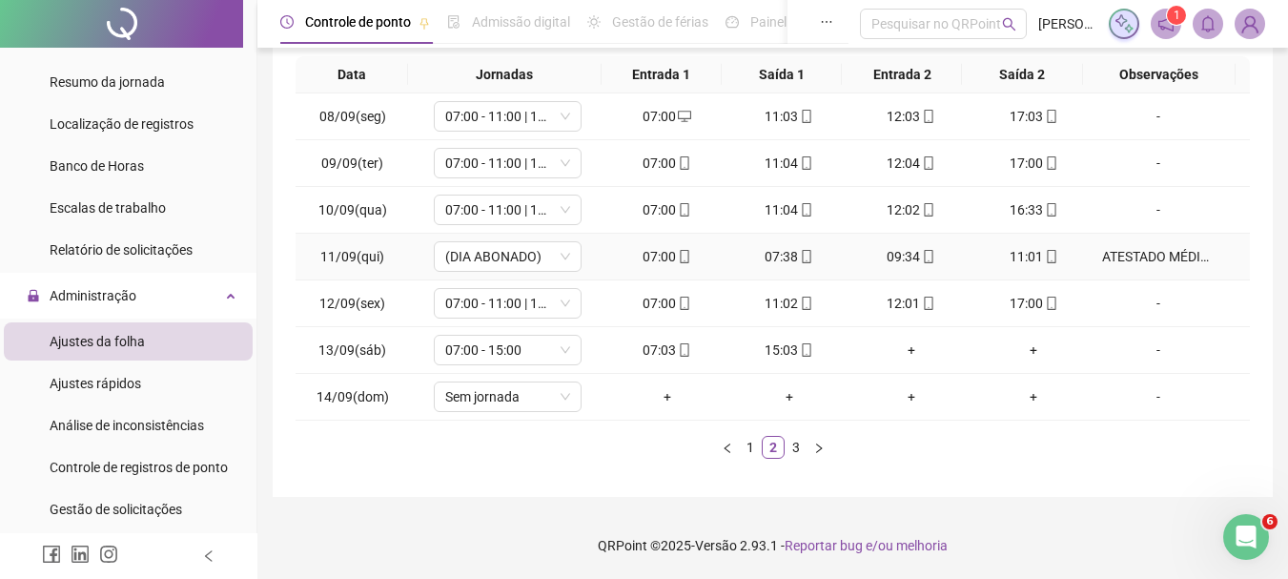
click at [1106, 259] on div "ATESTADO MÉDICO - ACOMPANHANTE DE [PERSON_NAME] (REPOUSO DE 3 DIAS)" at bounding box center [1158, 256] width 113 height 21
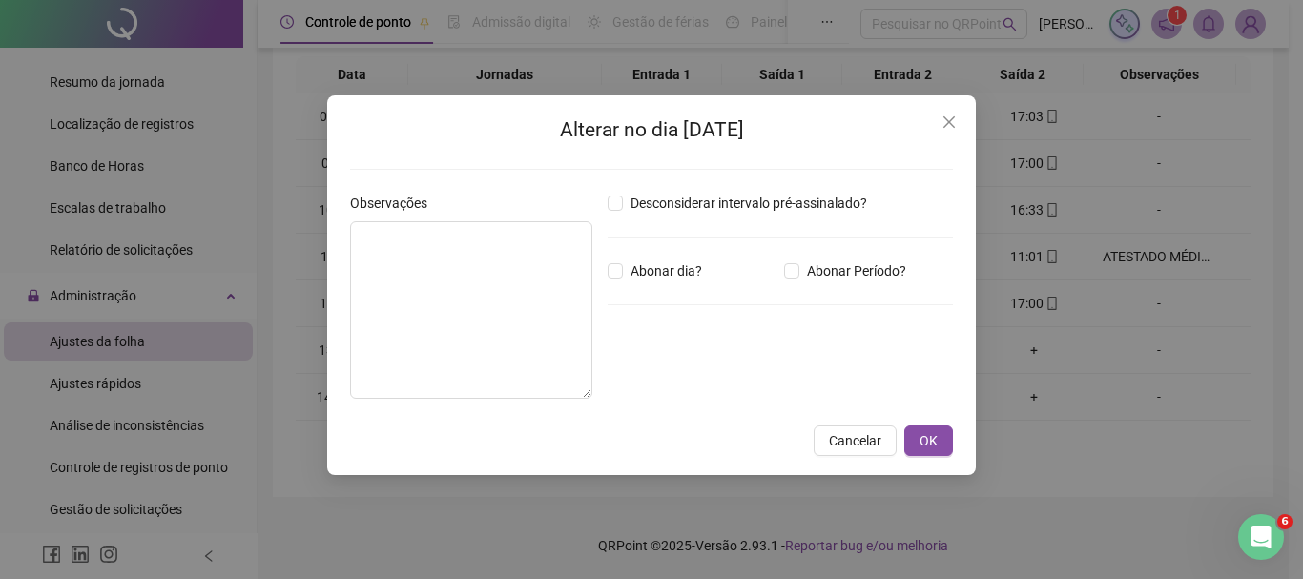
type textarea "**********"
click at [936, 435] on span "OK" at bounding box center [928, 440] width 18 height 21
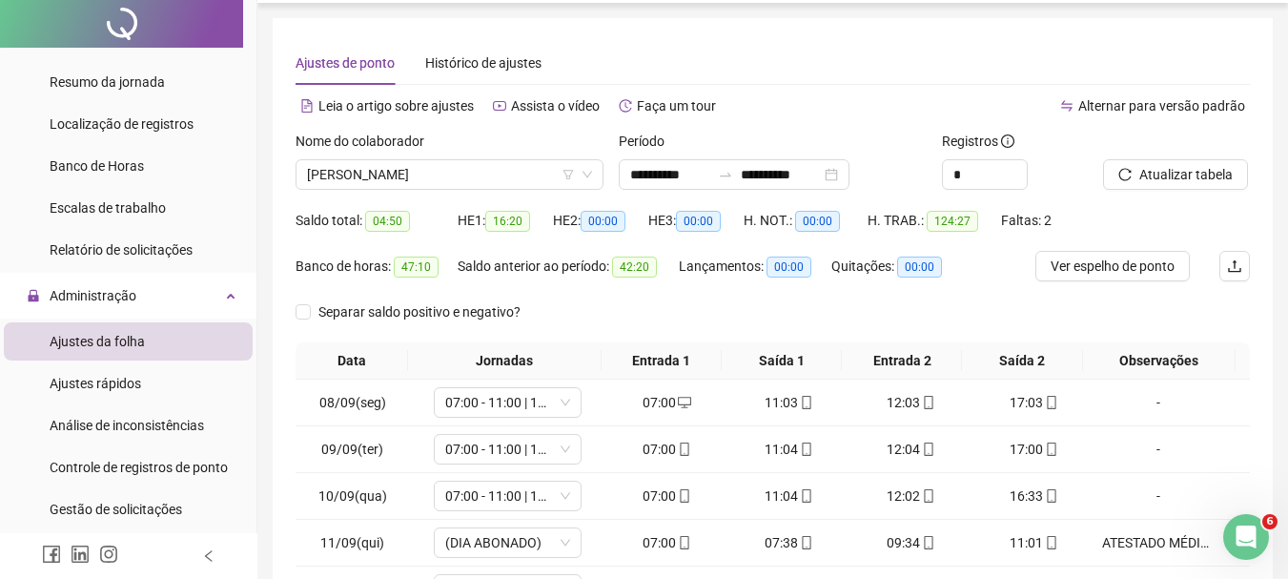
scroll to position [0, 0]
